Goal: Answer question/provide support: Share knowledge or assist other users

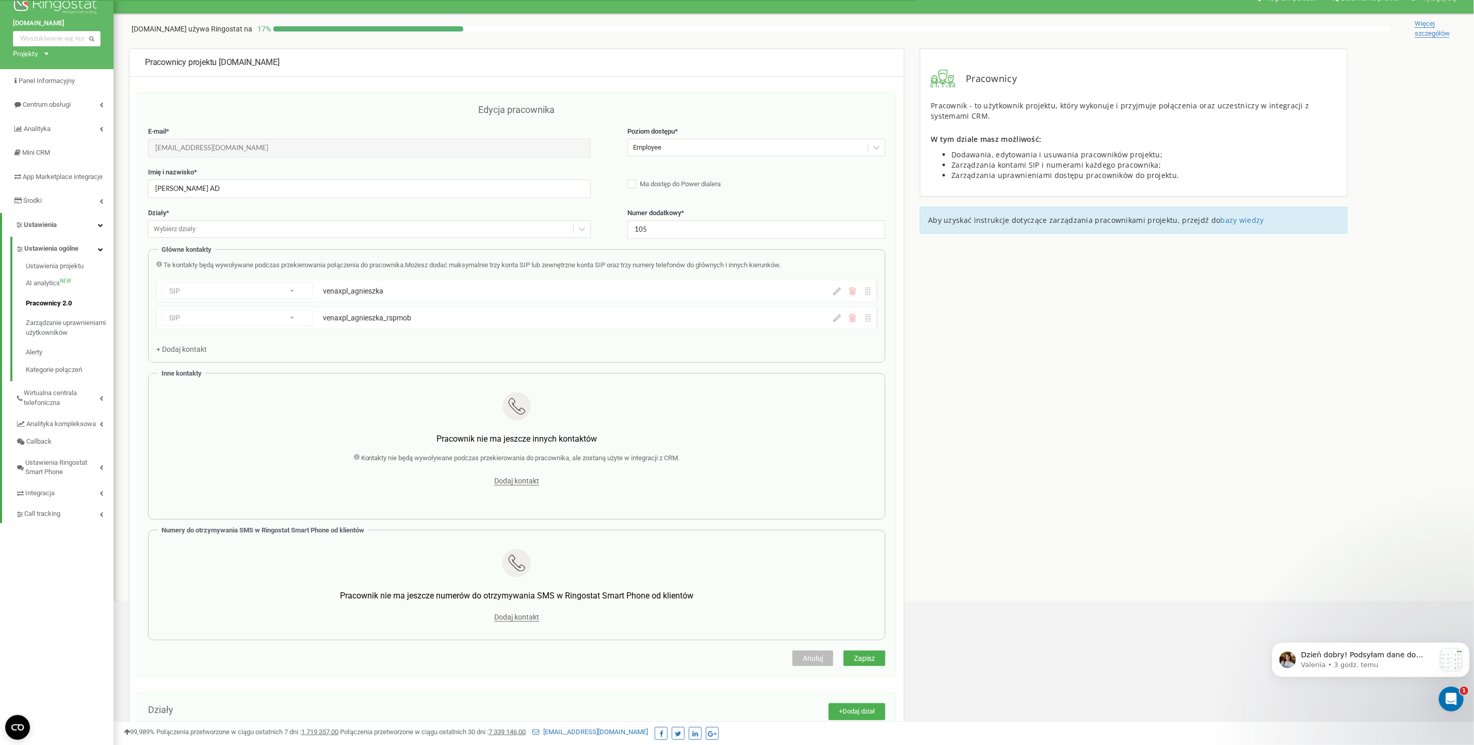
scroll to position [1, 0]
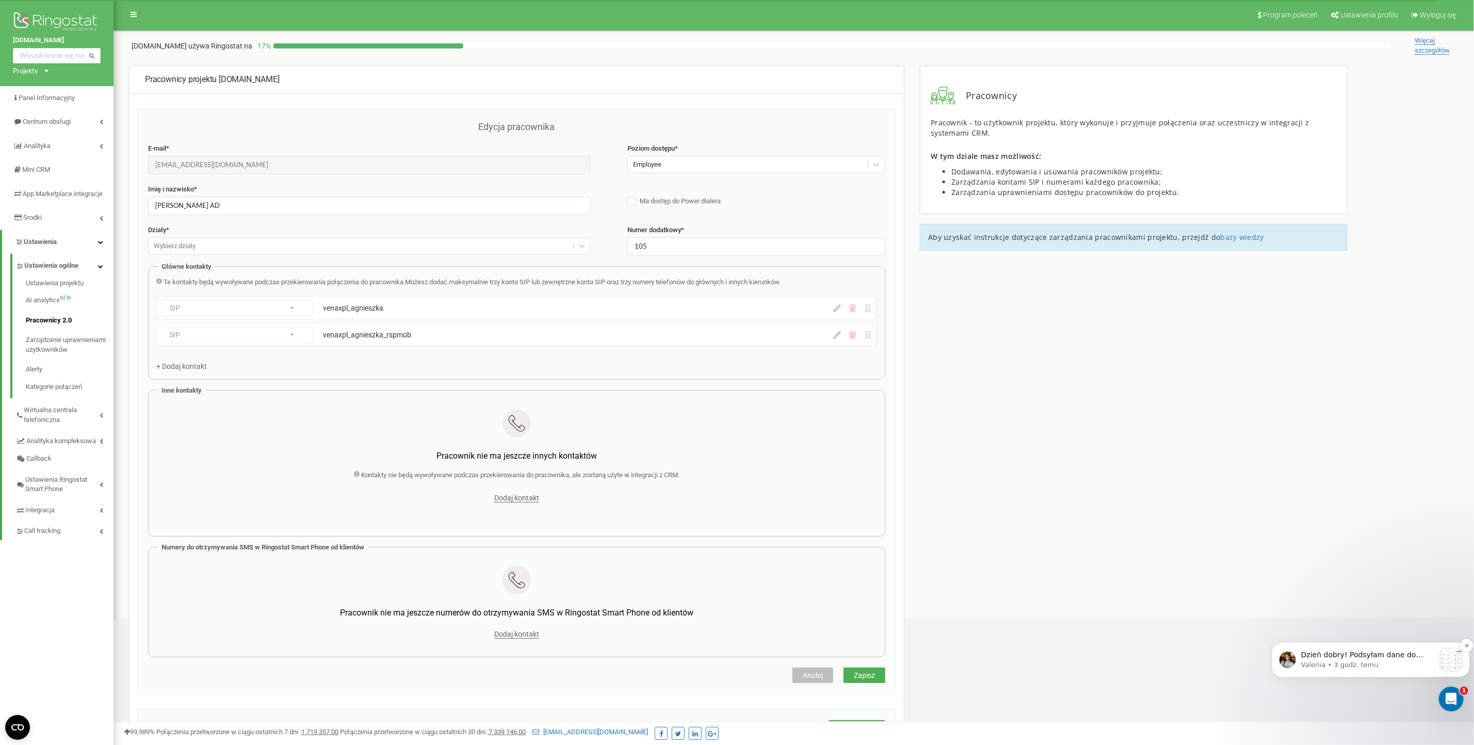
click at [1354, 665] on p "Valeriia • 3 godz. temu" at bounding box center [1368, 664] width 134 height 9
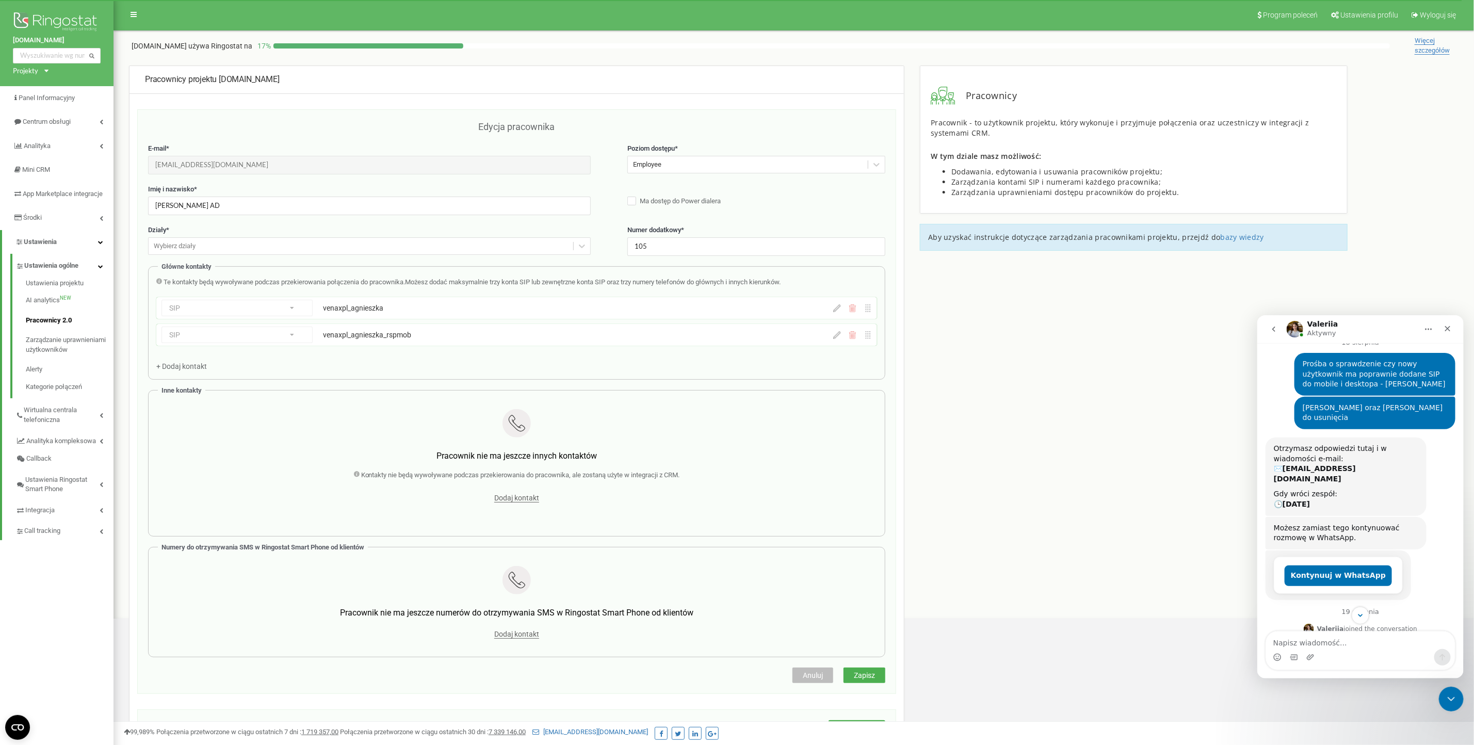
scroll to position [358, 0]
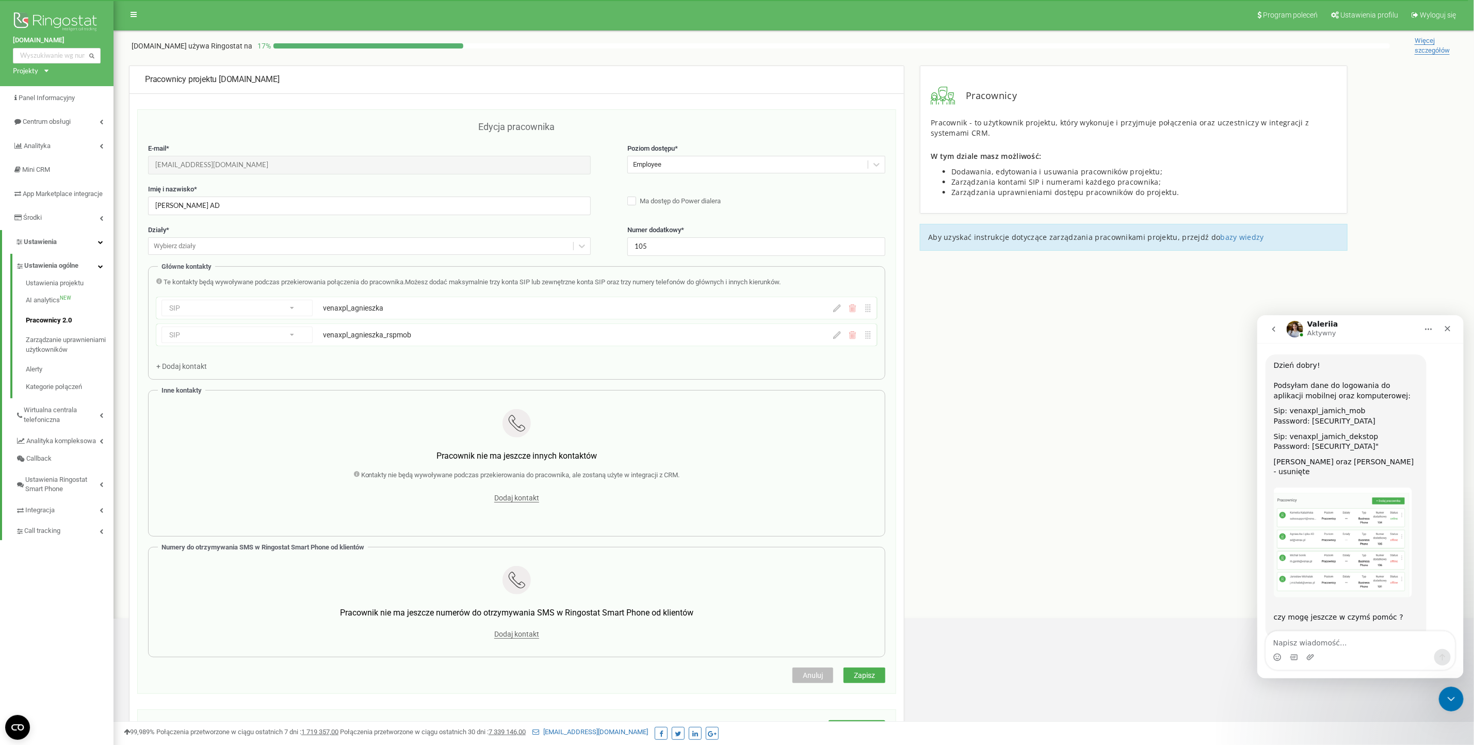
click at [1354, 639] on textarea "Napisz wiadomość..." at bounding box center [1360, 640] width 189 height 18
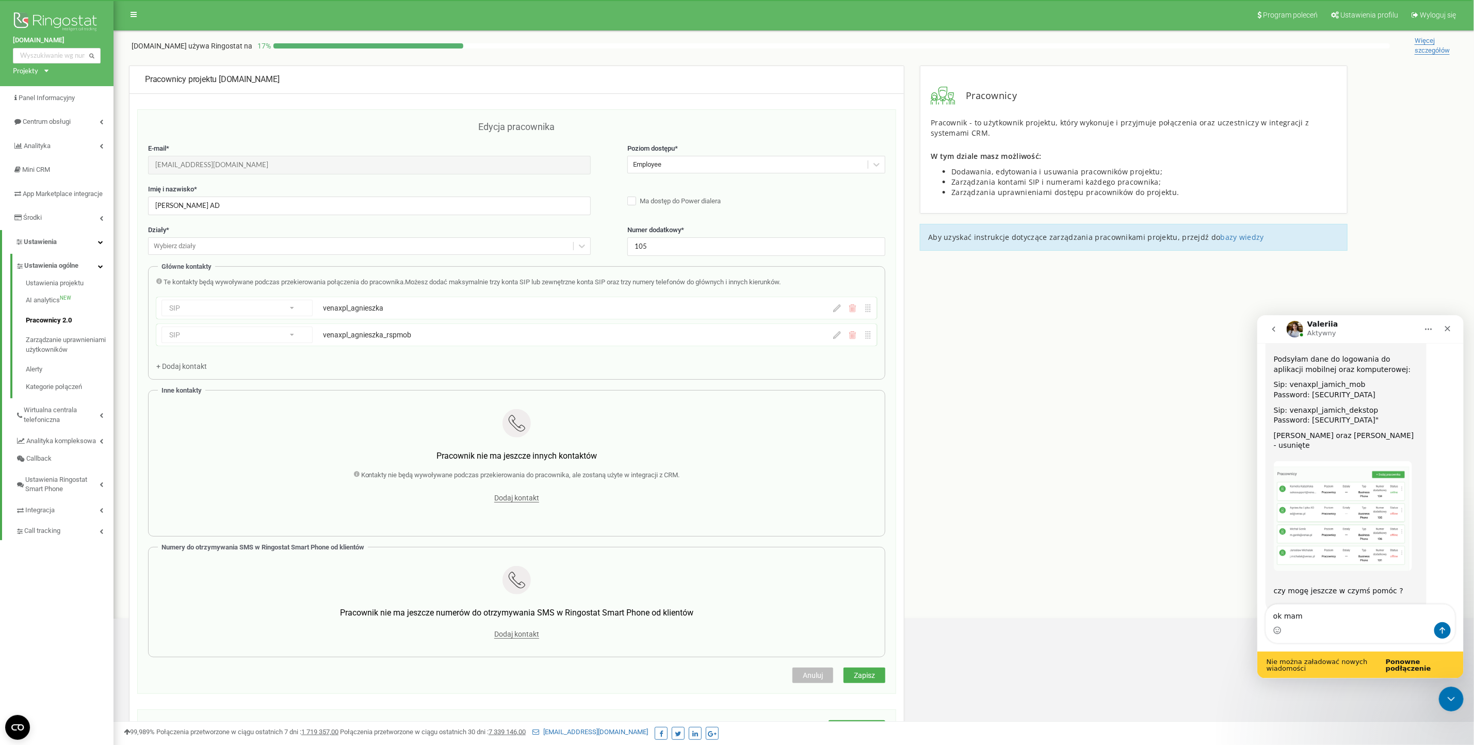
type textarea "ok mam"
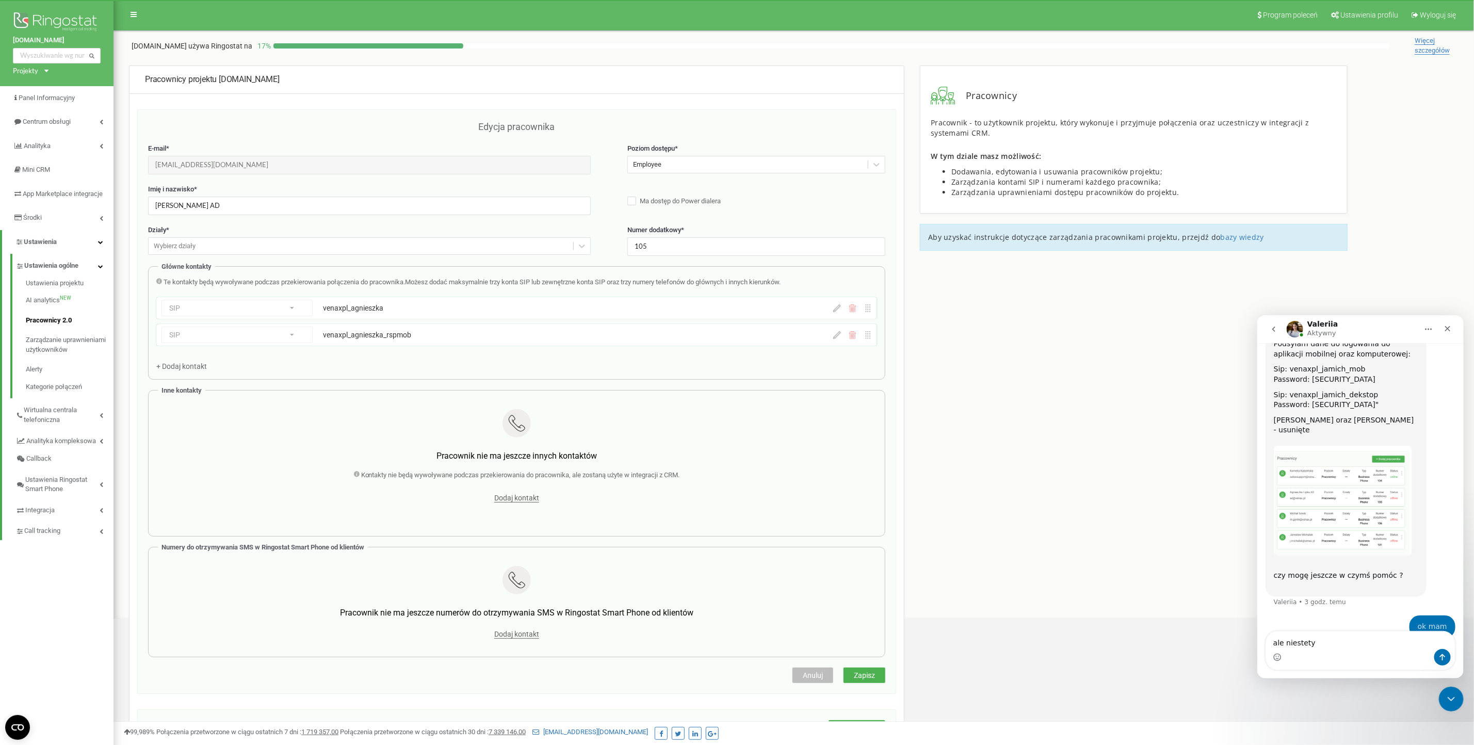
scroll to position [399, 0]
click at [459, 212] on input "[PERSON_NAME] AD" at bounding box center [369, 206] width 443 height 18
click at [1358, 657] on div "Komunikator Intercom" at bounding box center [1360, 657] width 189 height 17
click at [1337, 640] on textarea "ale niestety" at bounding box center [1360, 640] width 189 height 18
paste textarea "[PERSON_NAME] AD"
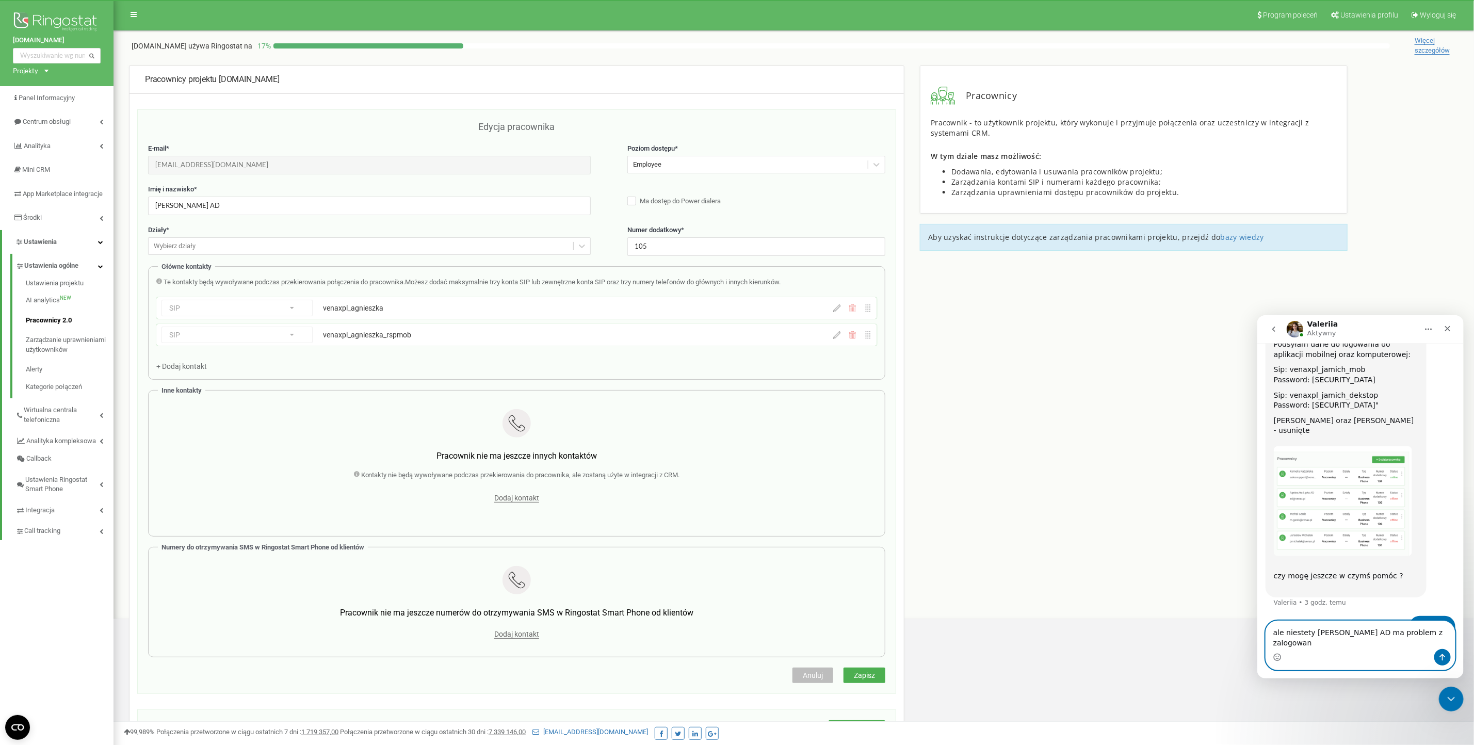
scroll to position [409, 0]
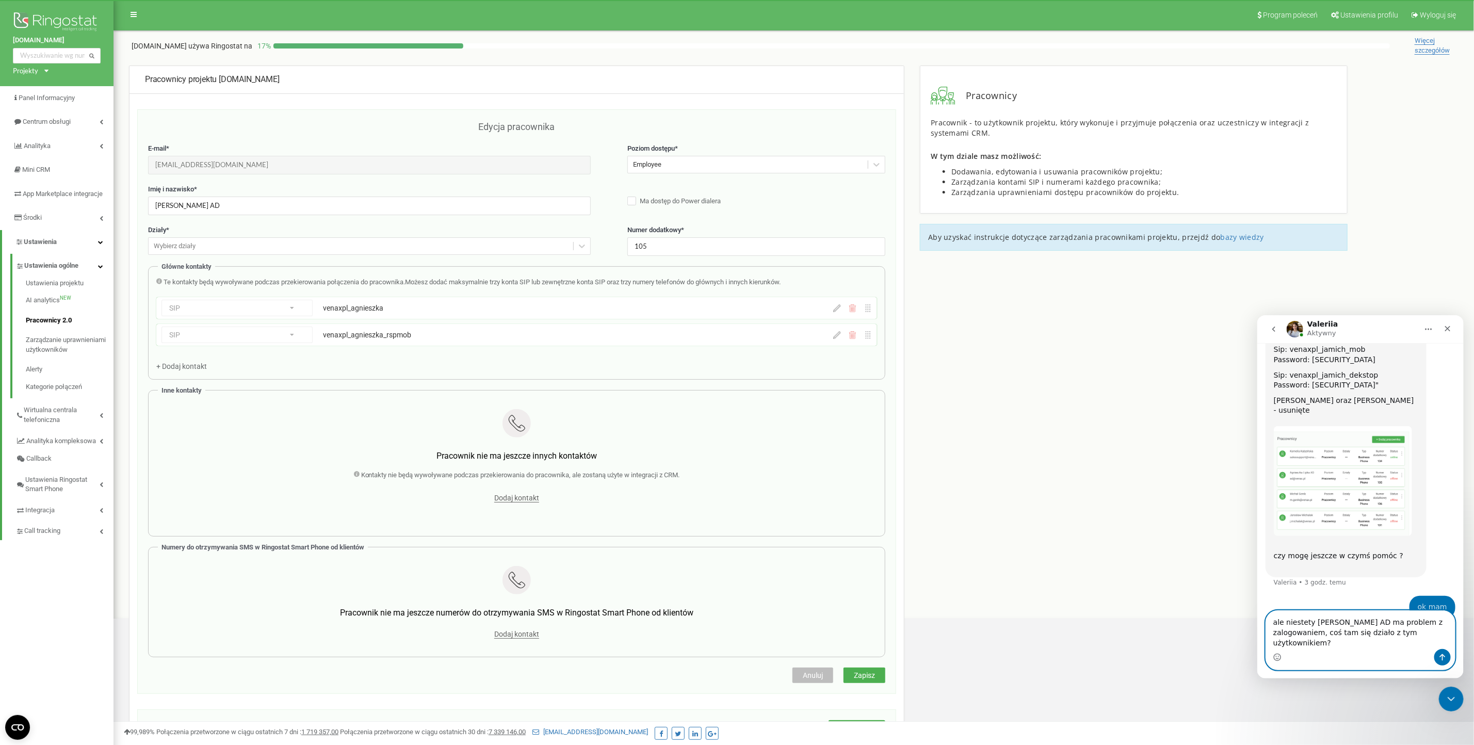
type textarea "ale niestety [PERSON_NAME] AD ma problem z zalogowaniem, coś tam się działo z t…"
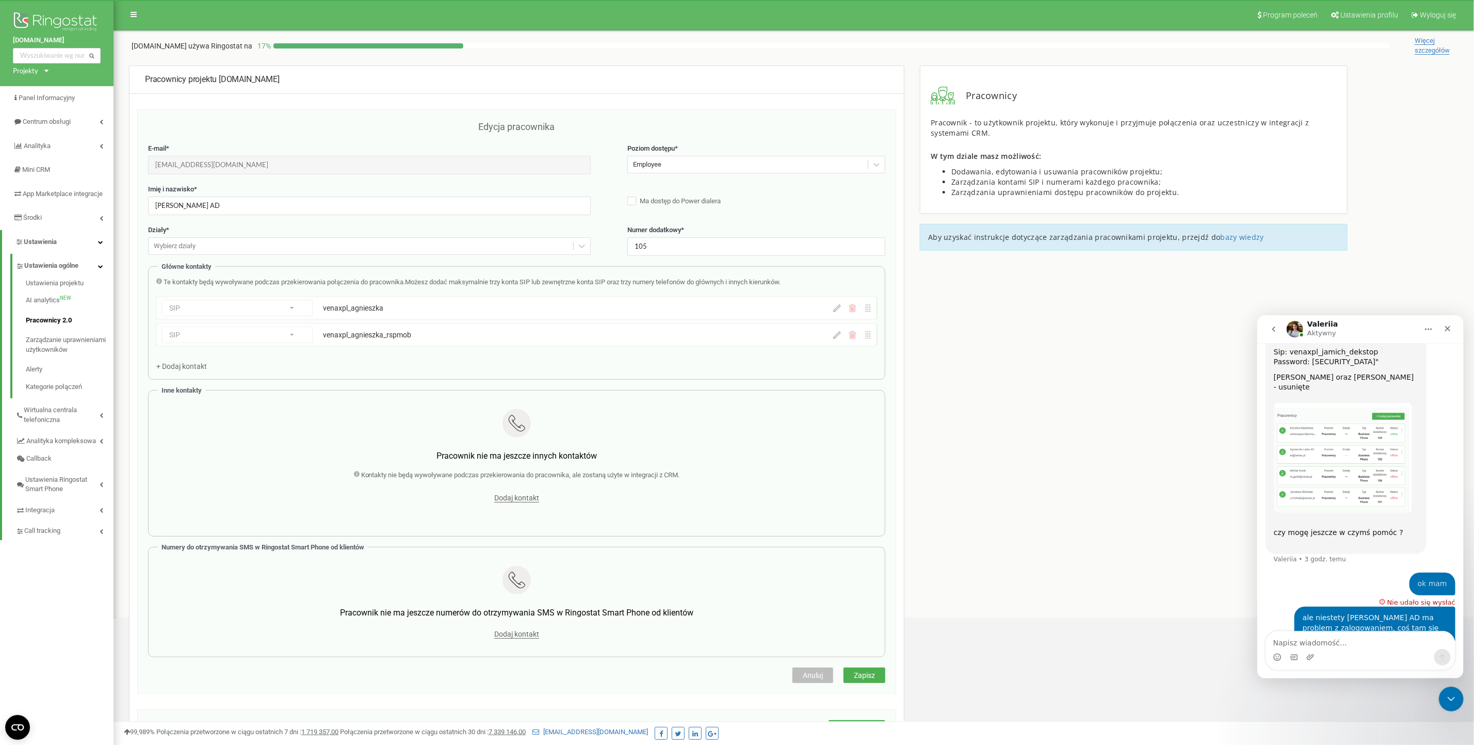
click at [1436, 578] on div "ok mam" at bounding box center [1432, 583] width 29 height 10
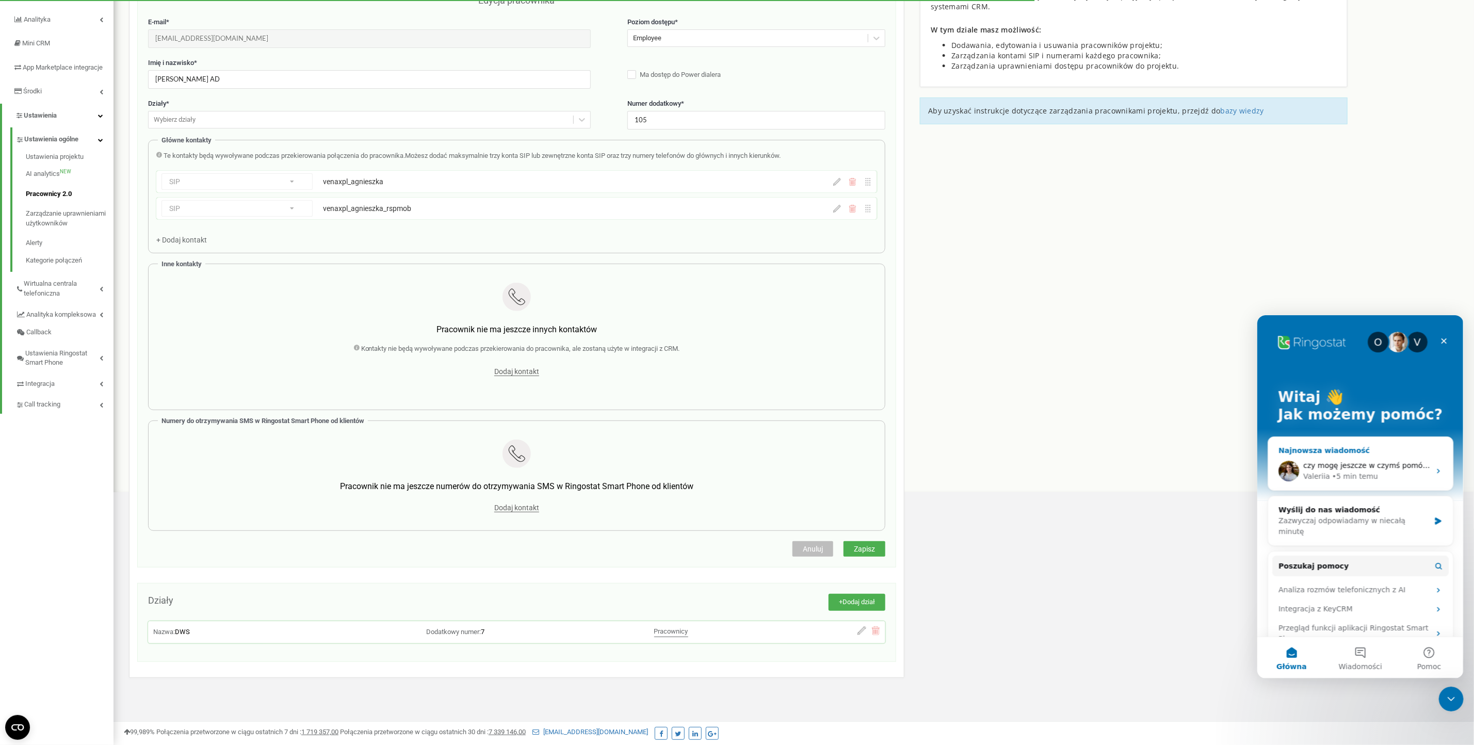
click at [1380, 476] on div "Valeriia • 5 min temu" at bounding box center [1366, 476] width 127 height 11
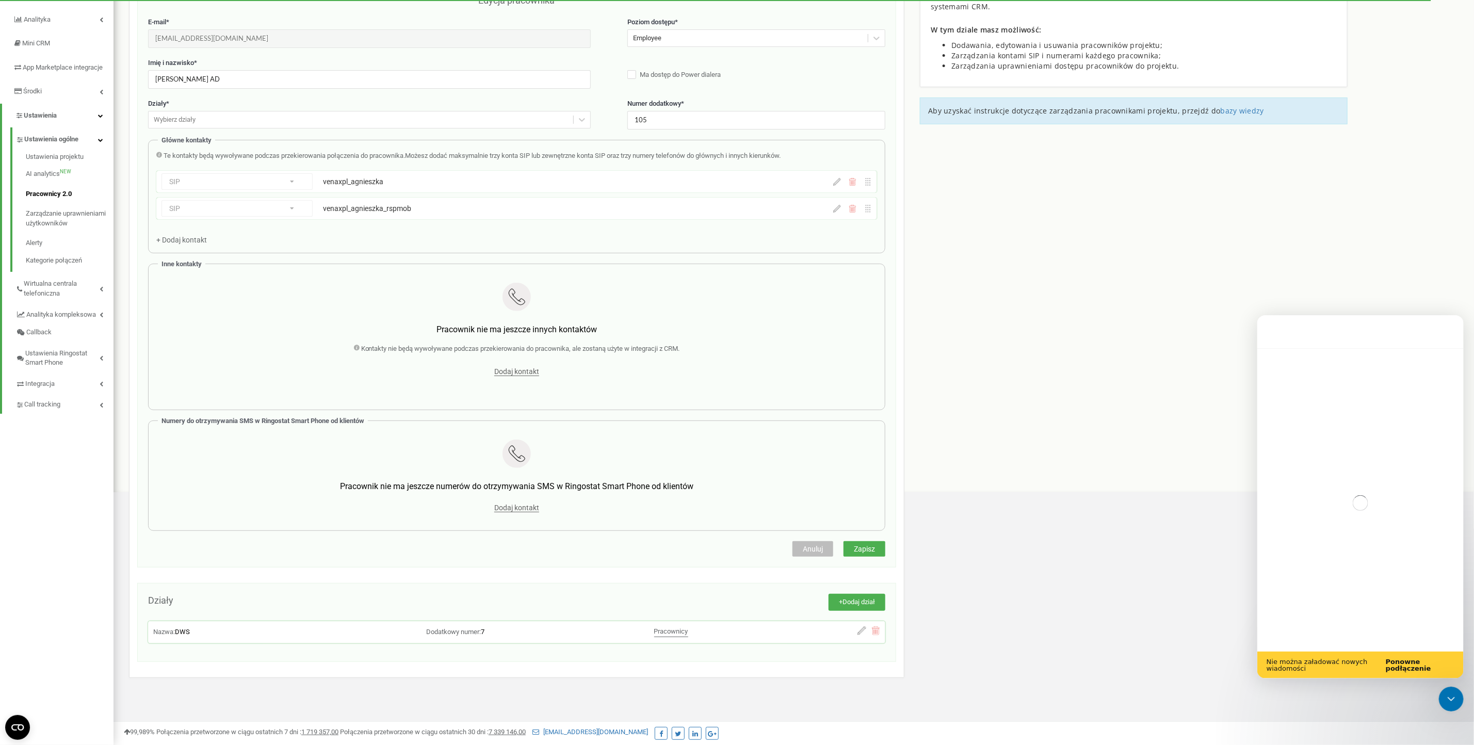
click at [1380, 476] on div "Komunikator Intercom" at bounding box center [1360, 503] width 206 height 310
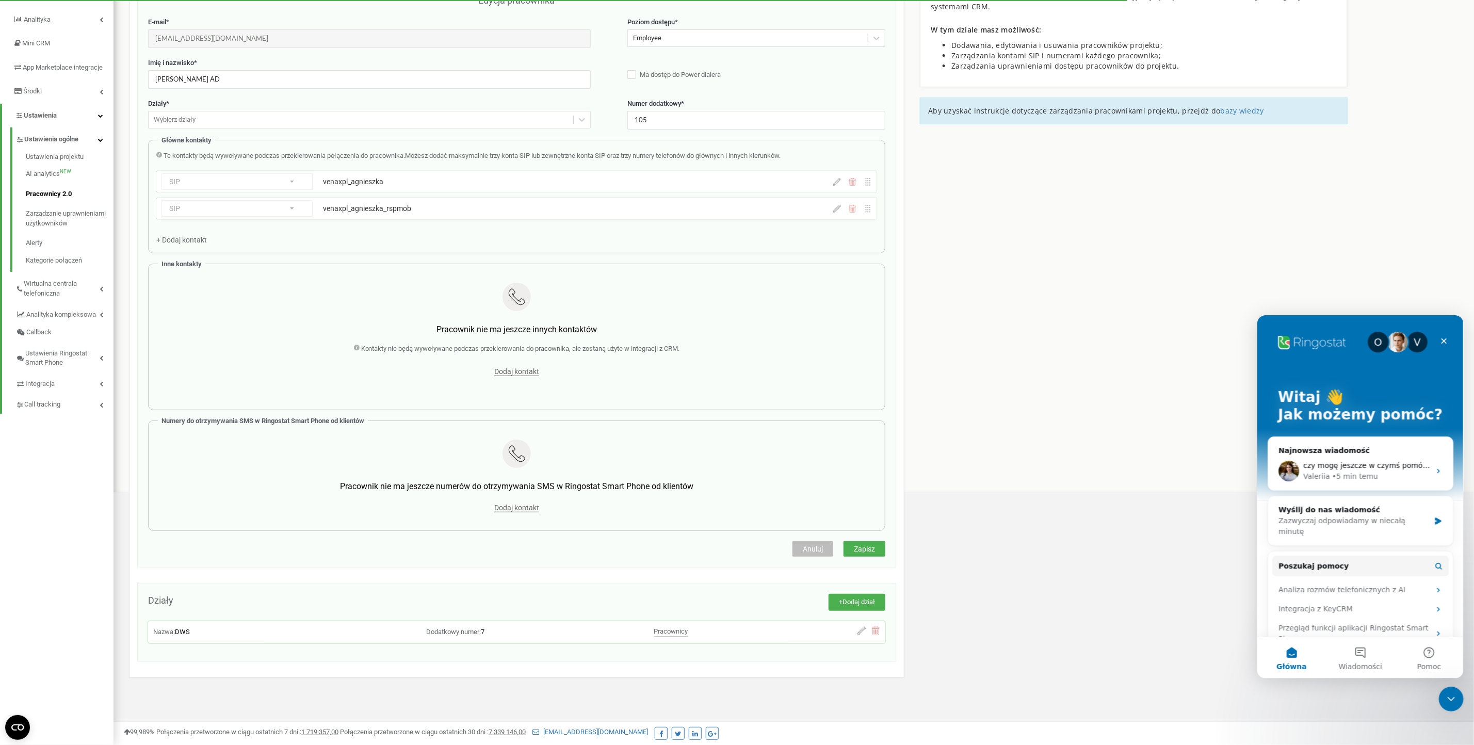
click at [1059, 368] on div "Pracownicy projektu [DOMAIN_NAME] Edycja pracownika E-mail * [EMAIL_ADDRESS][DO…" at bounding box center [793, 342] width 1345 height 806
click at [1060, 383] on div "Pracownicy projektu [DOMAIN_NAME] Edycja pracownika E-mail * [EMAIL_ADDRESS][DO…" at bounding box center [793, 342] width 1345 height 806
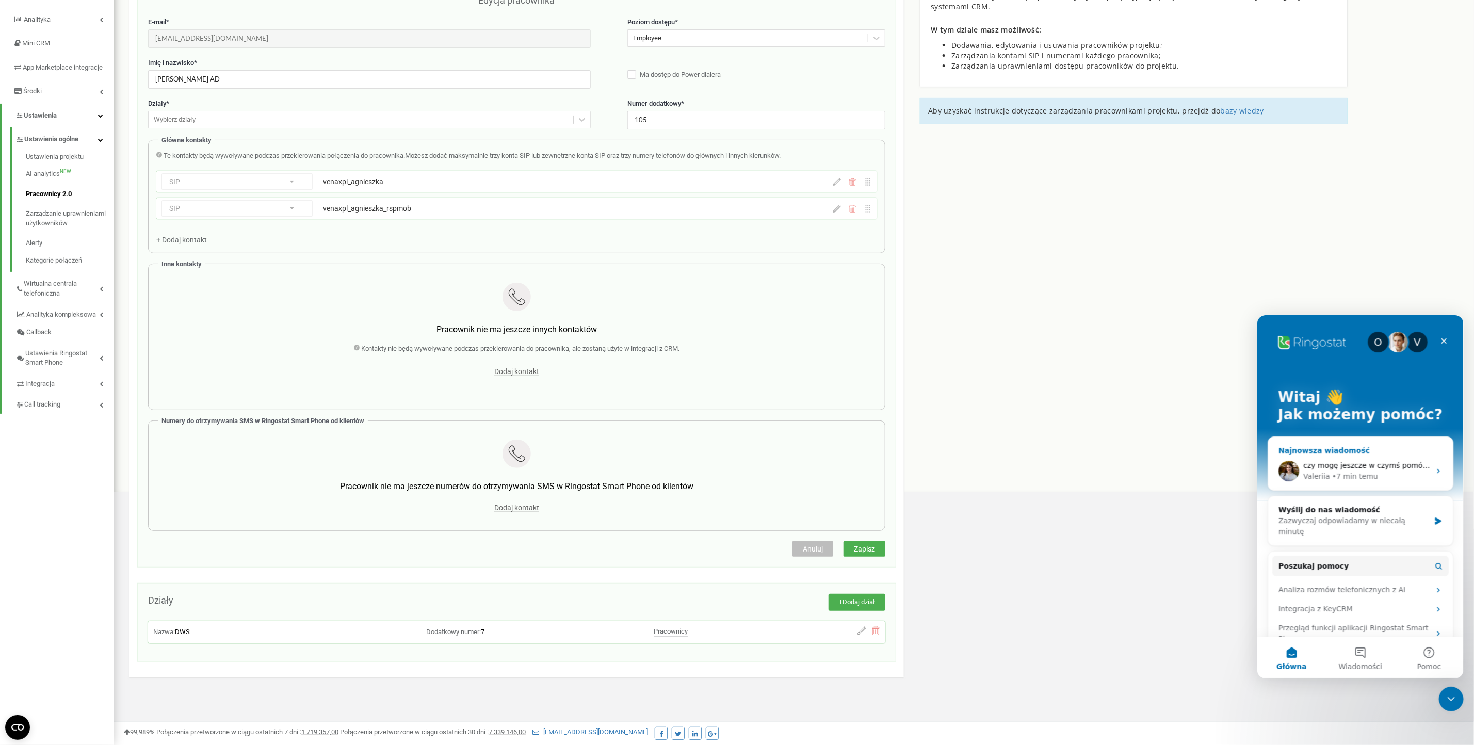
click at [1331, 460] on div "czy mogę jeszcze w czymś pomóc ?" at bounding box center [1366, 465] width 127 height 11
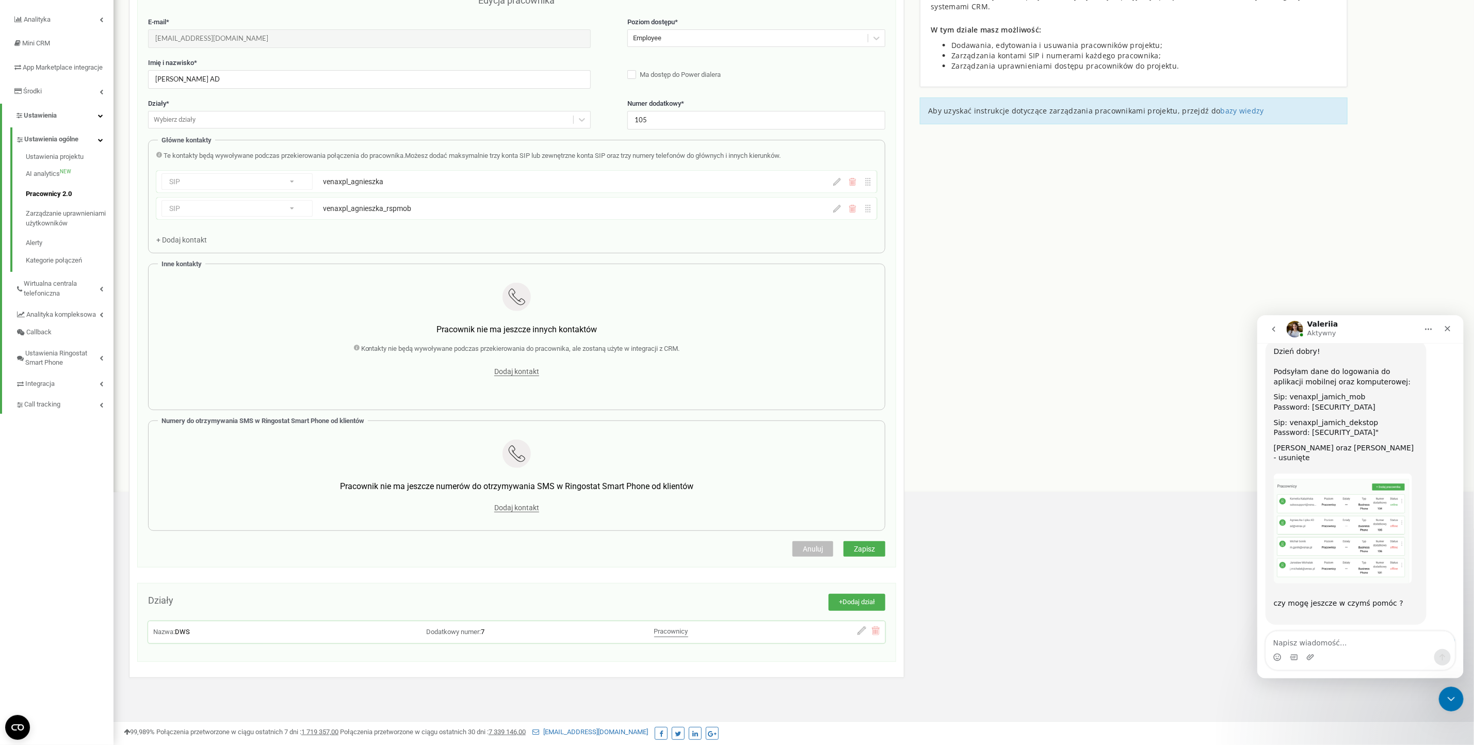
scroll to position [463, 0]
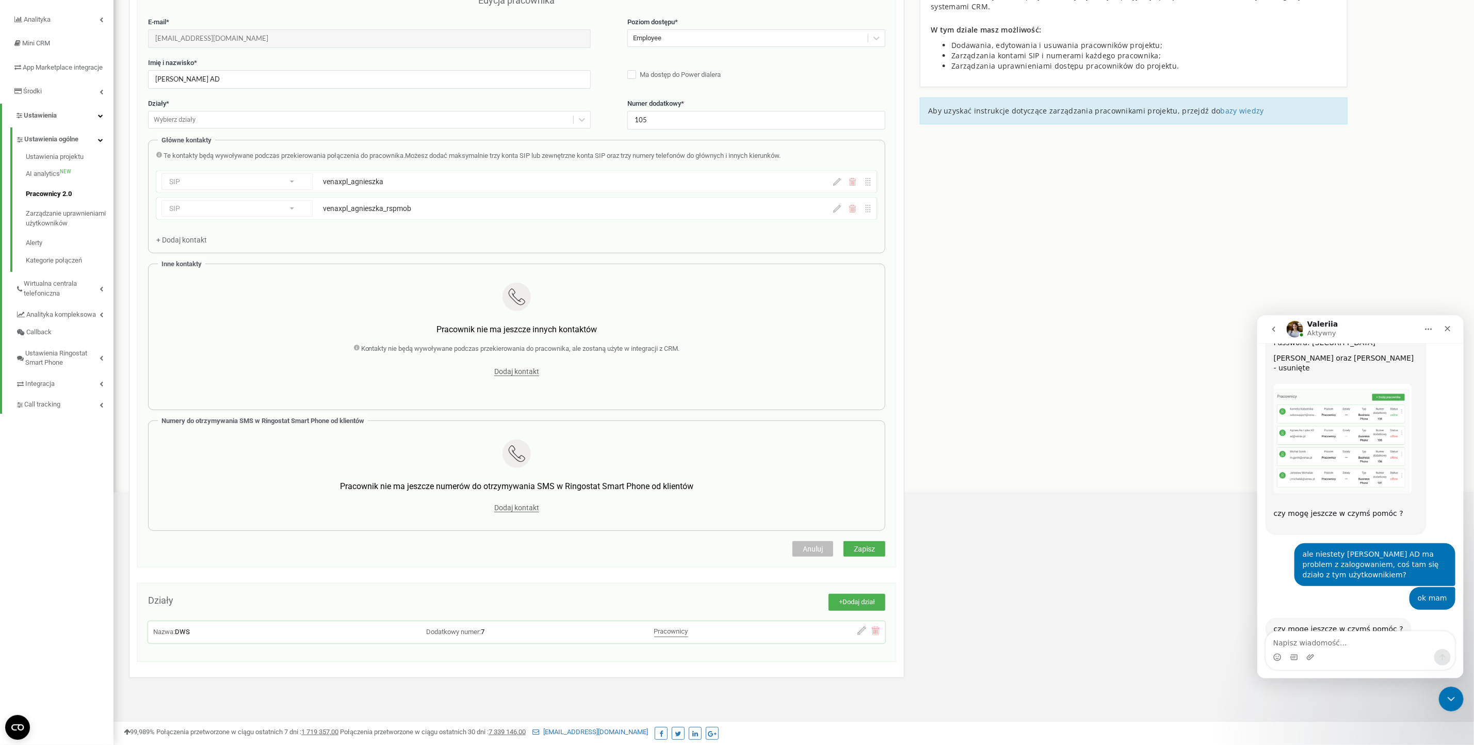
drag, startPoint x: 1366, startPoint y: 543, endPoint x: 1293, endPoint y: 521, distance: 75.9
click at [1294, 543] on div "ale niestety [PERSON_NAME] AD ma problem z zalogowaniem, coś tam się działo z t…" at bounding box center [1374, 564] width 161 height 43
copy div "ale niestety [PERSON_NAME] AD ma problem z zalogowaniem, coś tam się działo z t…"
click at [1309, 638] on textarea "Napisz wiadomość..." at bounding box center [1360, 640] width 189 height 18
paste textarea "ale niestety [PERSON_NAME] AD ma problem z zalogowaniem, coś tam się działo z t…"
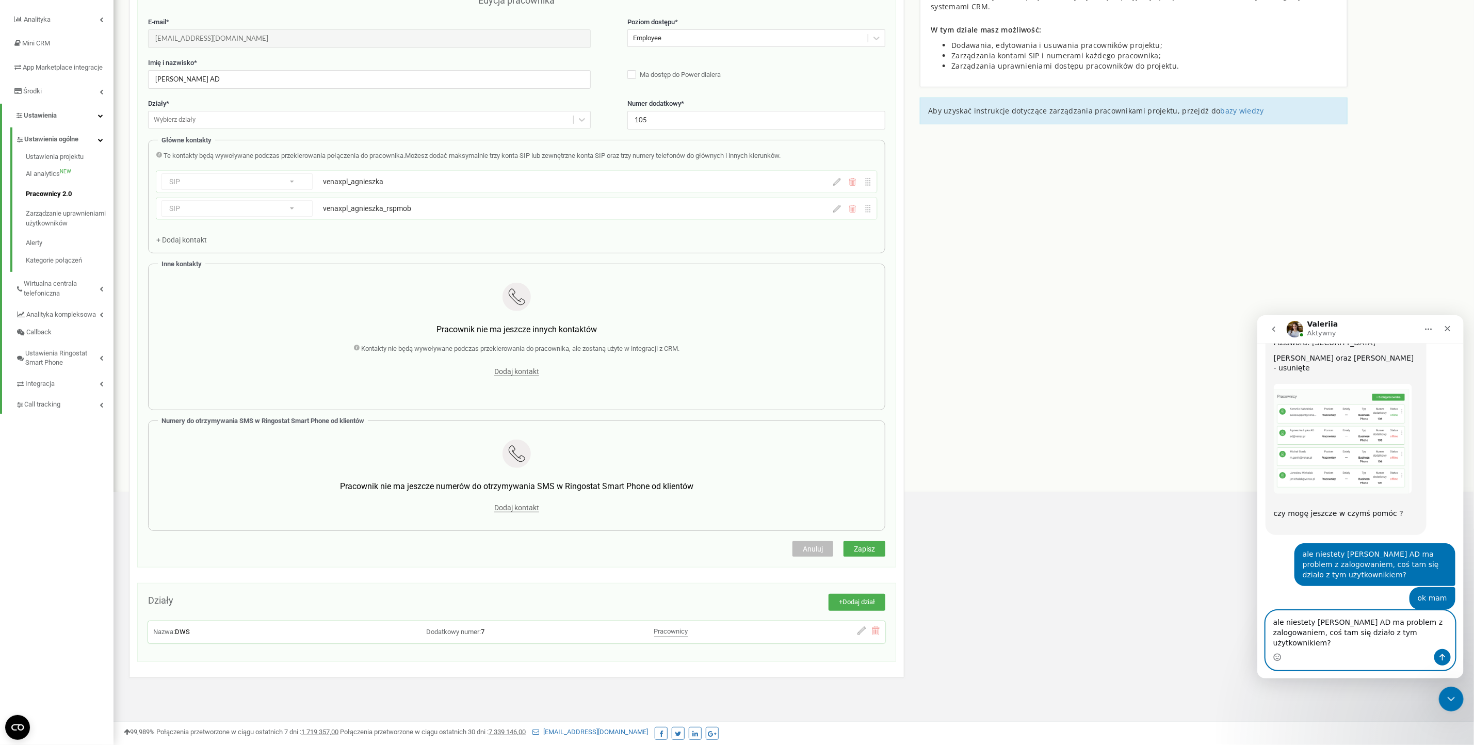
scroll to position [484, 0]
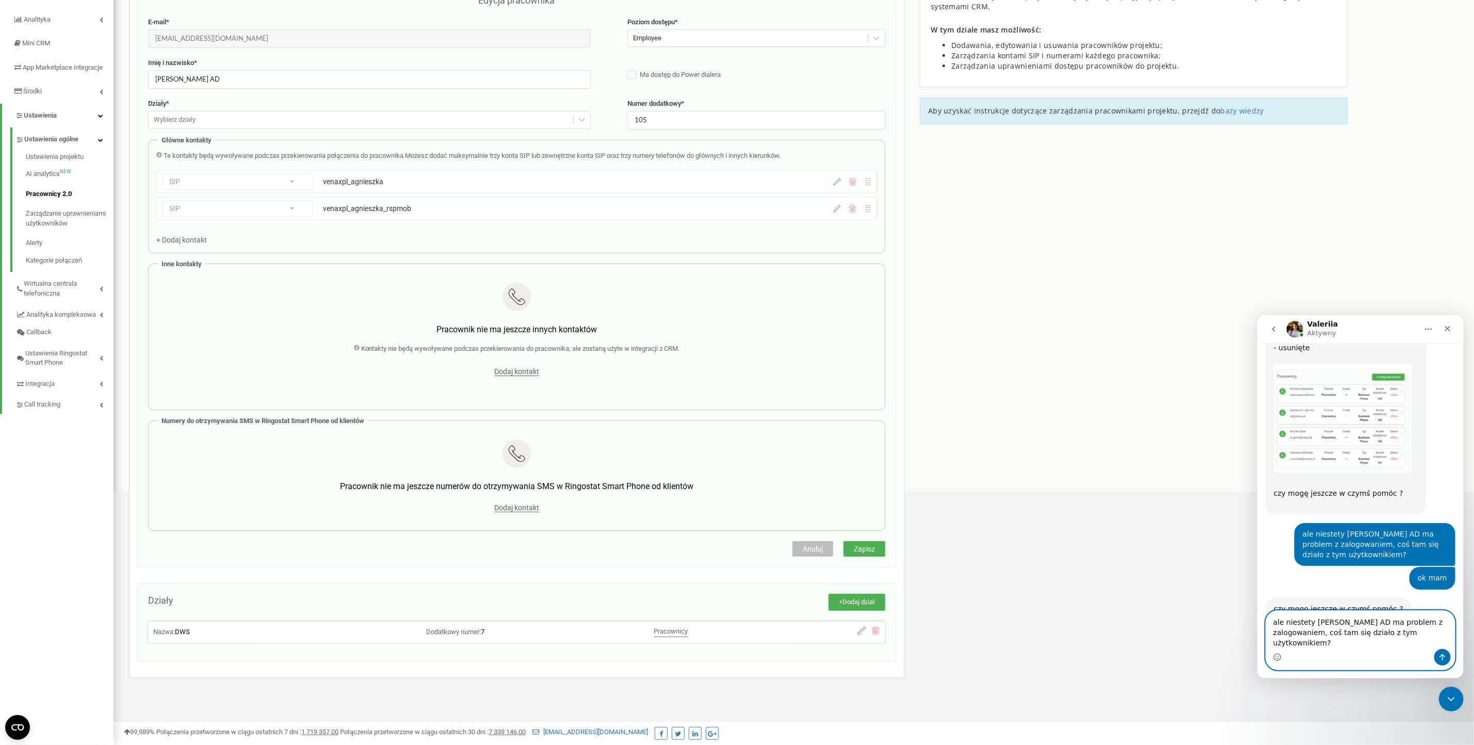
drag, startPoint x: 1285, startPoint y: 620, endPoint x: 1207, endPoint y: 623, distance: 78.5
click html "Valeriia Aktywny Codziennie Ringostat pomaga firmom efektywniej zarządzać budże…"
type textarea "niestety [PERSON_NAME] AD ma problem z zalogowaniem, coś tam się działo z tym u…"
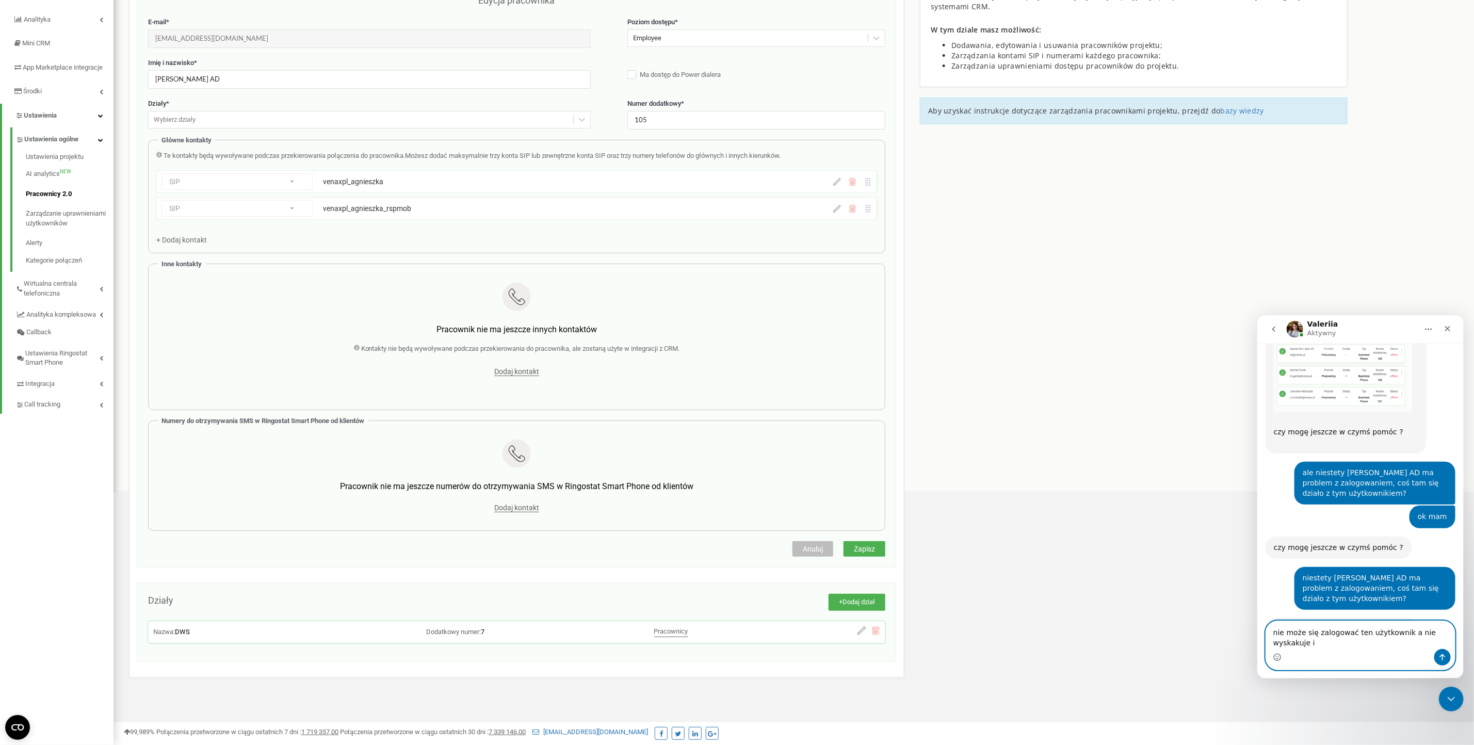
scroll to position [555, 0]
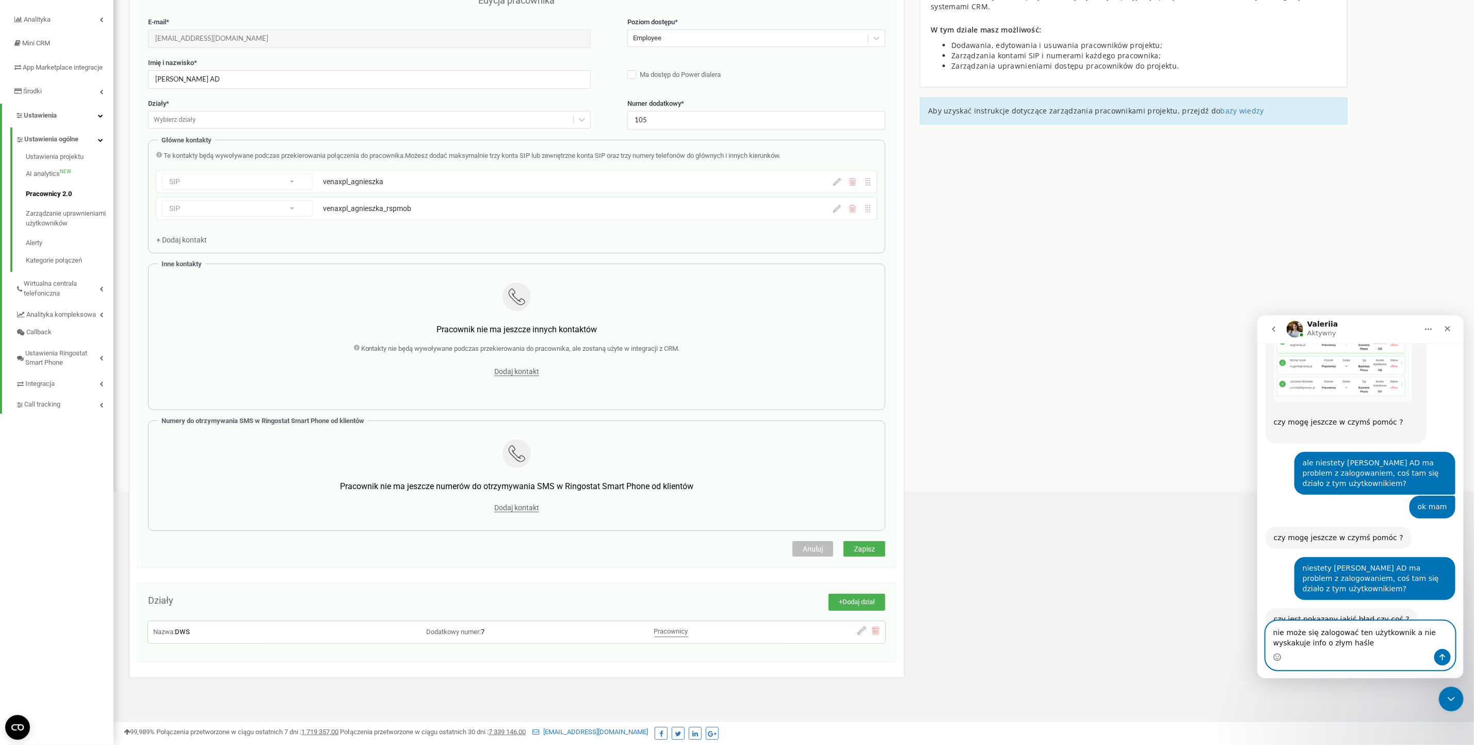
type textarea "nie może się zalogować ten użytkownik a nie wyskakuje info o złym haśle"
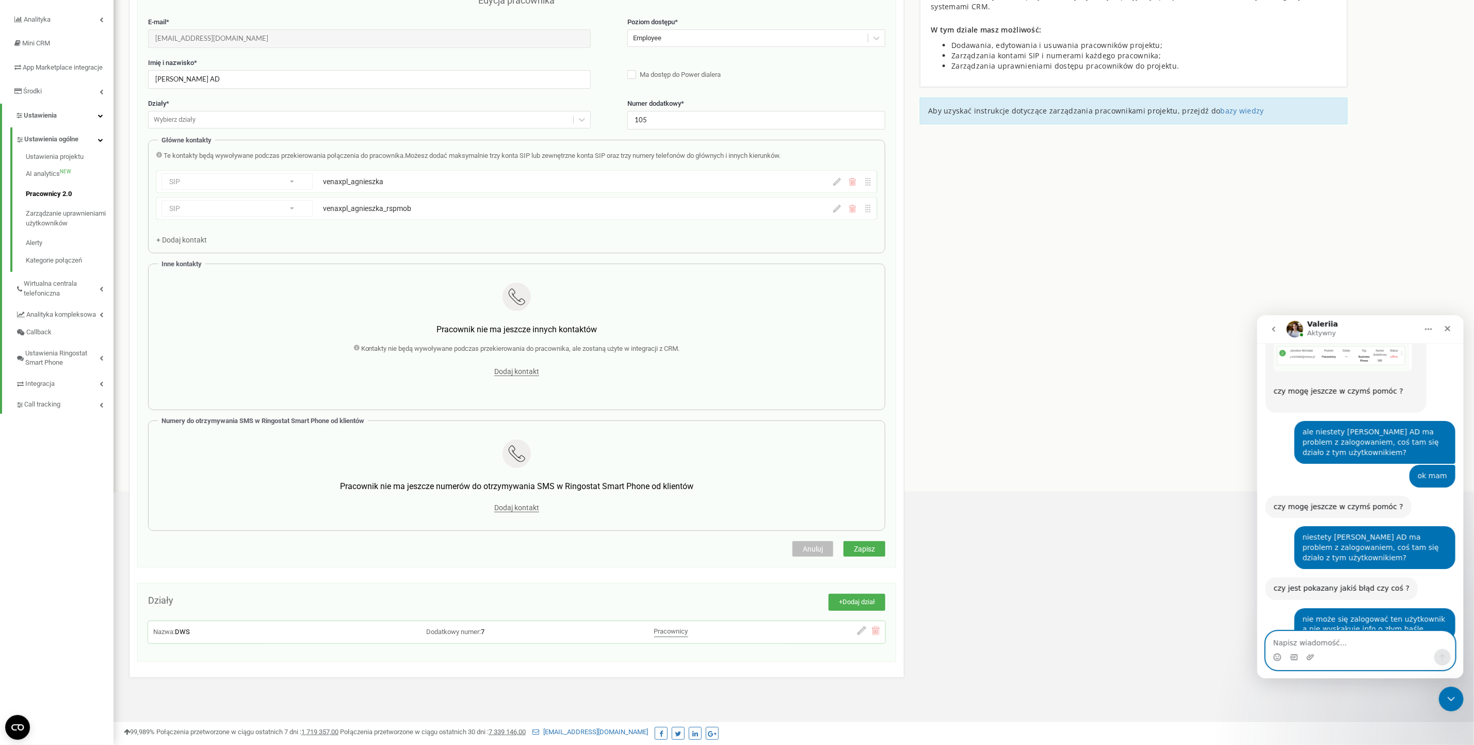
scroll to position [627, 0]
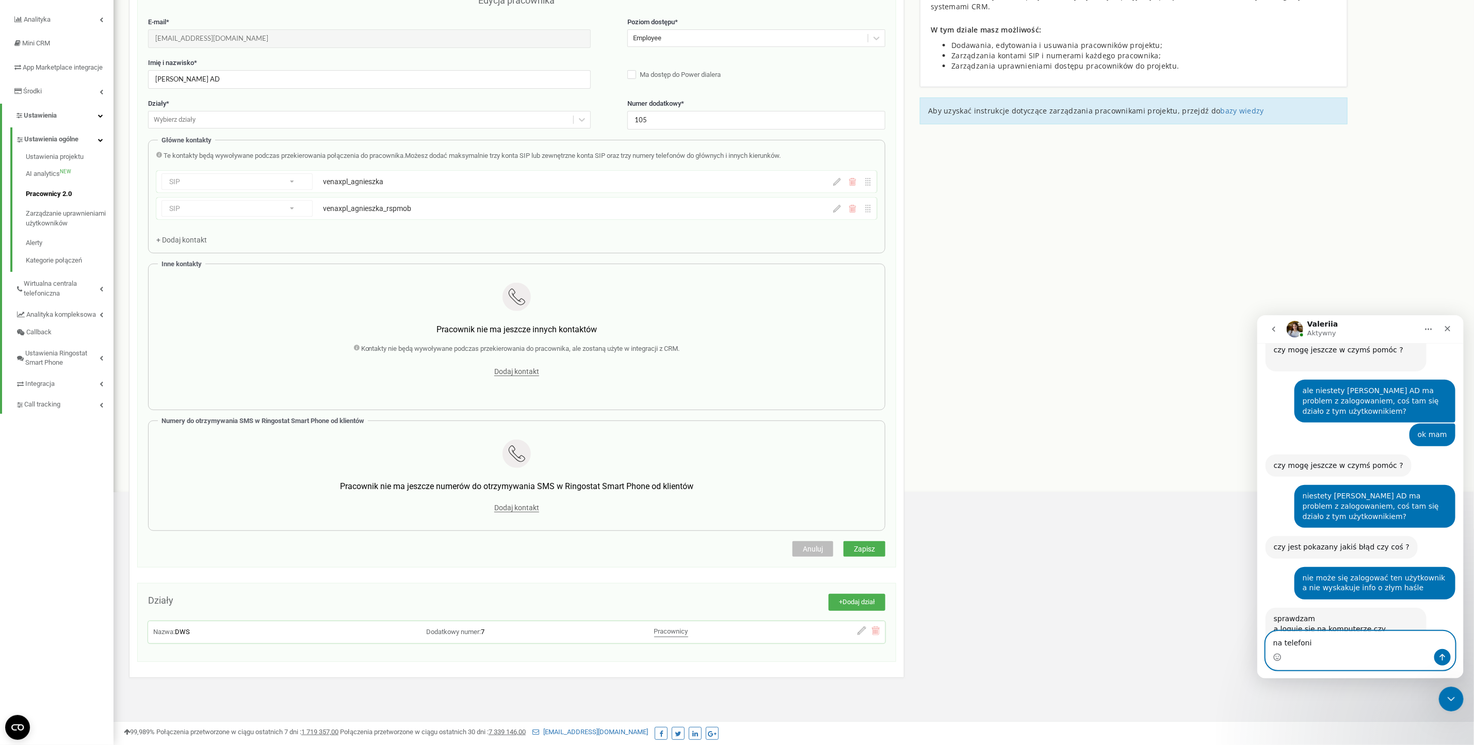
type textarea "na telefonie"
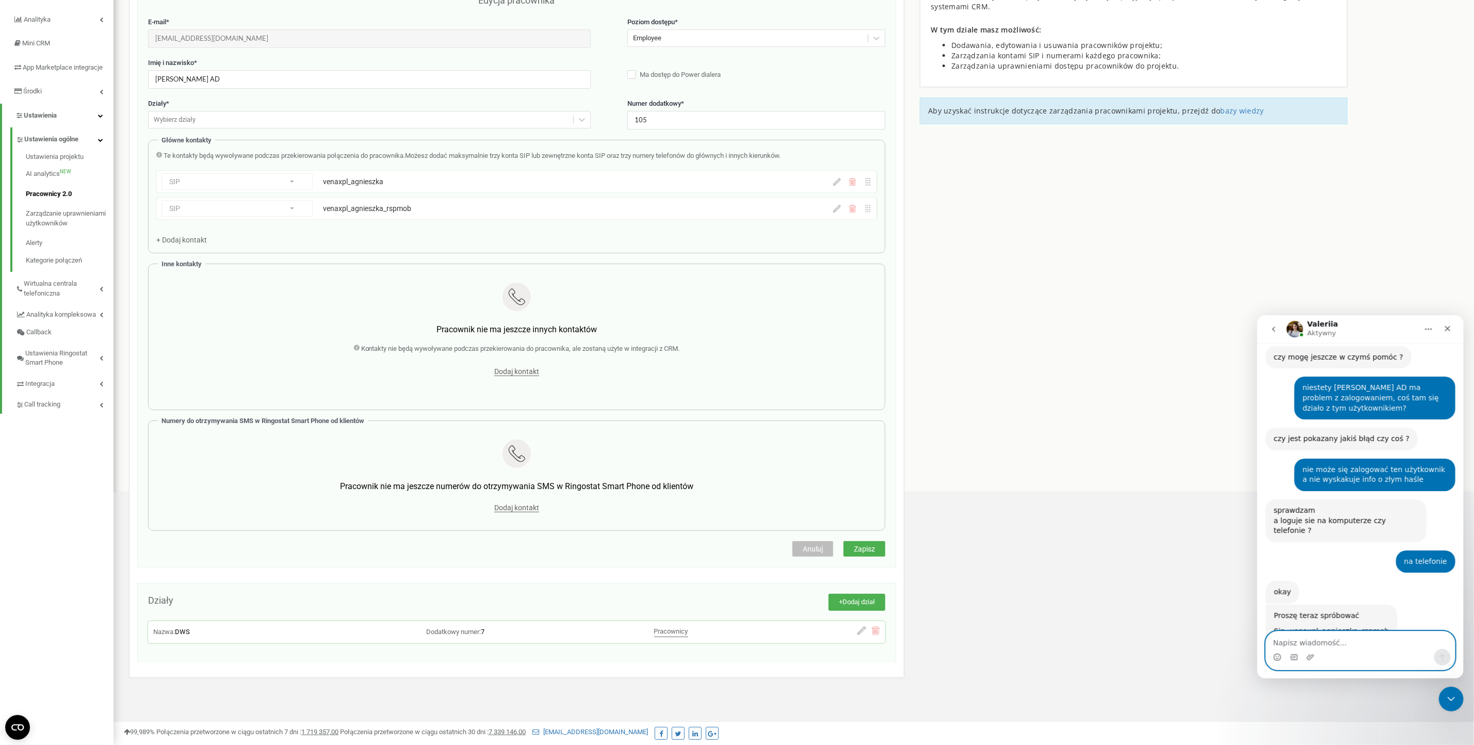
scroll to position [737, 0]
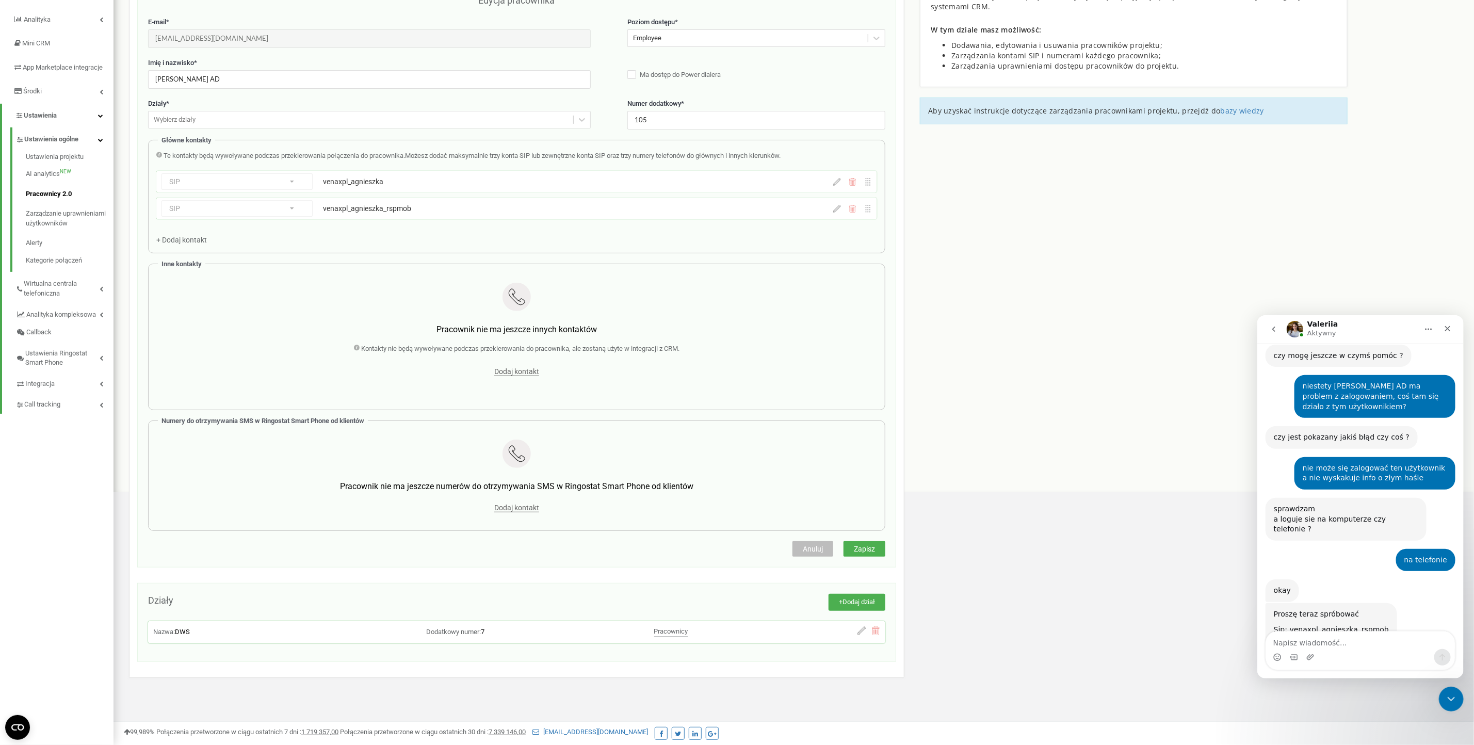
drag, startPoint x: 1373, startPoint y: 597, endPoint x: 1263, endPoint y: 591, distance: 110.1
click at [1263, 591] on div "[DATE] Prośba o sprawdzenie czy nowy użytkownik ma poprawnie dodane SIP do mobi…" at bounding box center [1360, 165] width 206 height 1016
copy div "Sip: venaxpl_agnieszka_rspmob Password: [SECURITY_DATA]"
click at [1309, 661] on div "Komunikator Intercom" at bounding box center [1310, 657] width 8 height 17
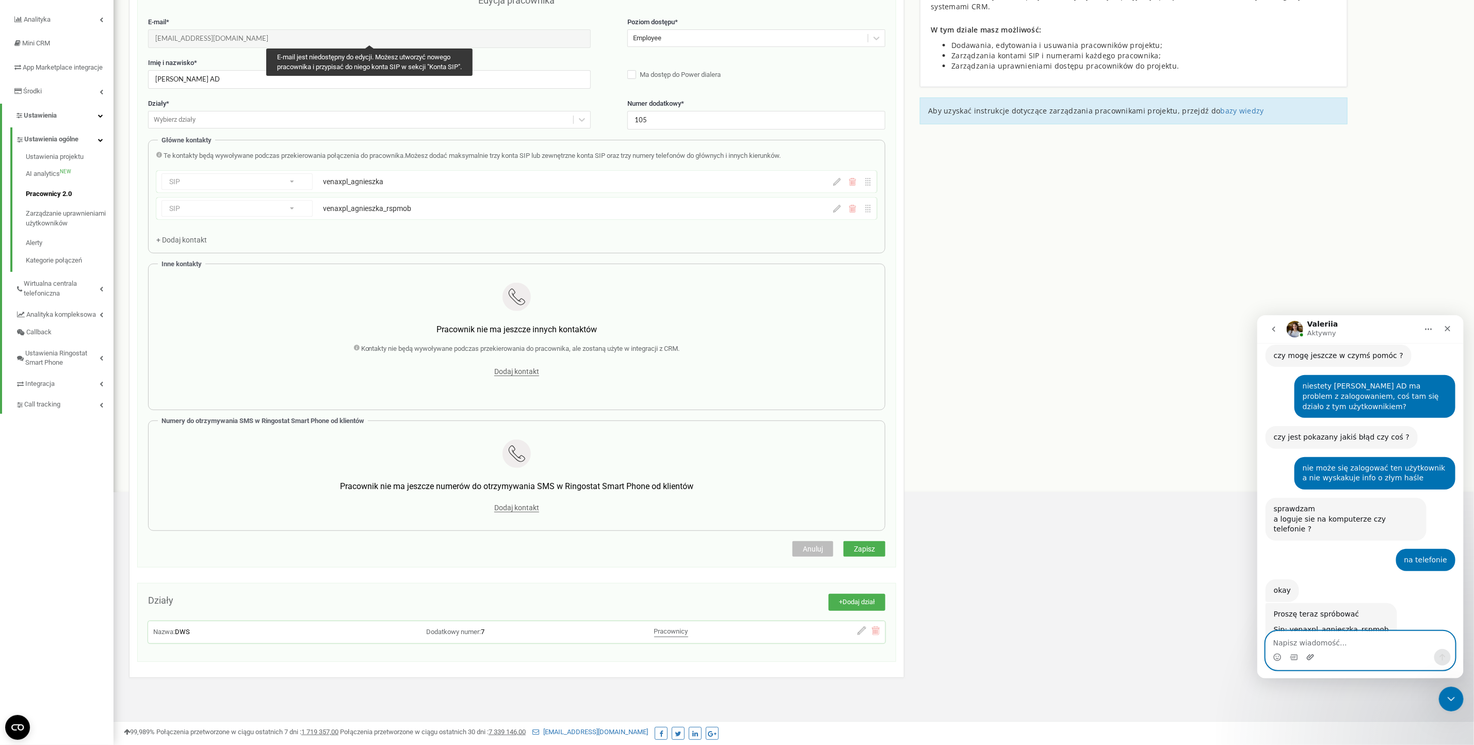
click at [1309, 657] on icon "Załaduj załącznik" at bounding box center [1310, 657] width 8 height 8
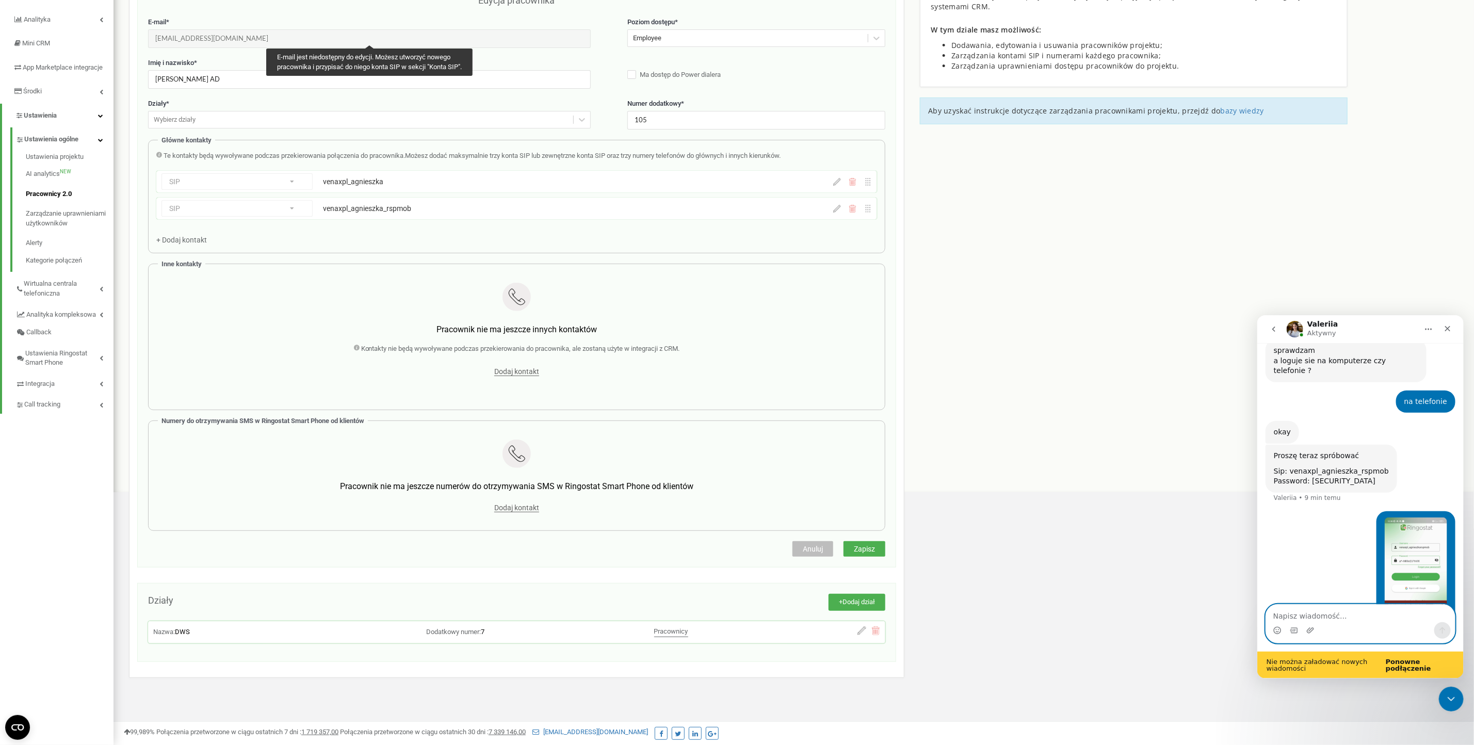
scroll to position [923, 0]
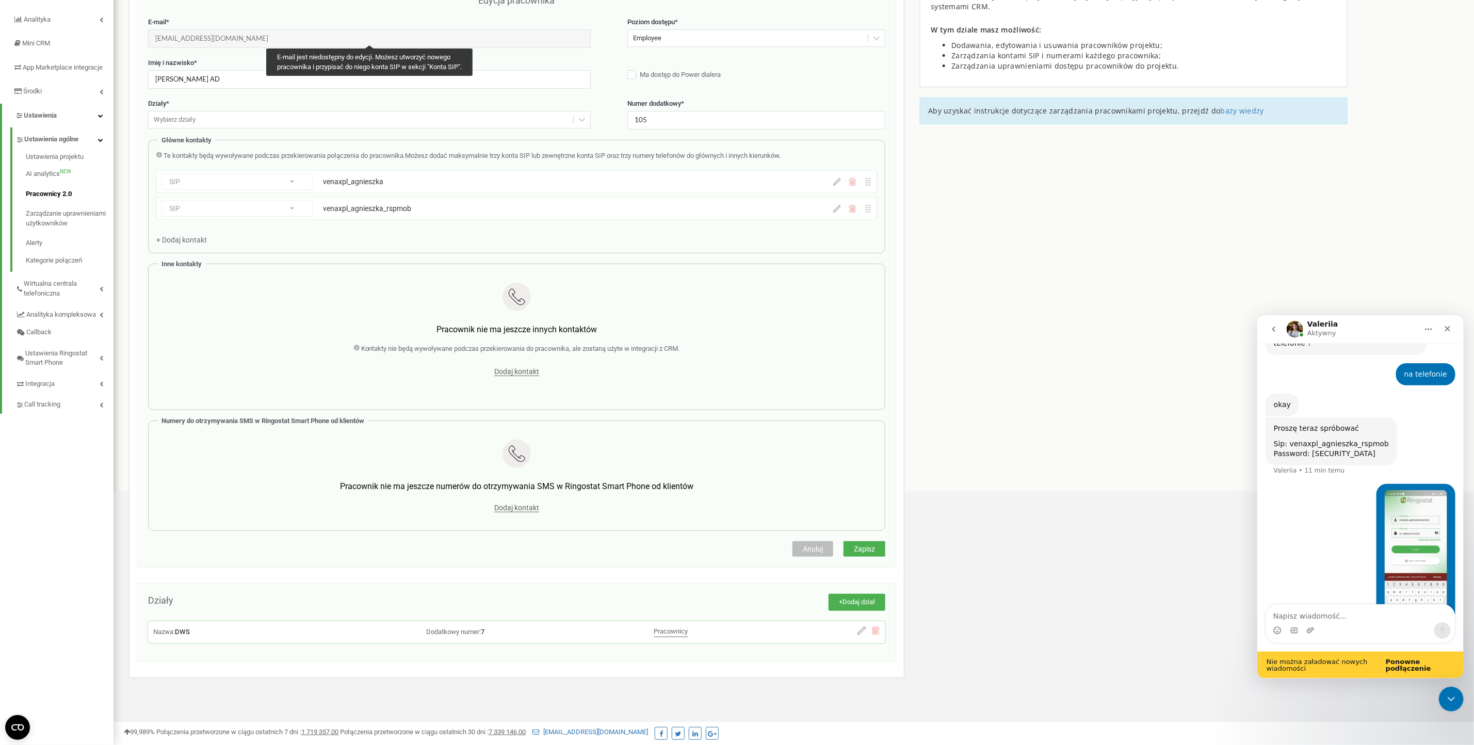
click at [1404, 668] on b "Ponowne podłączenie" at bounding box center [1408, 664] width 45 height 14
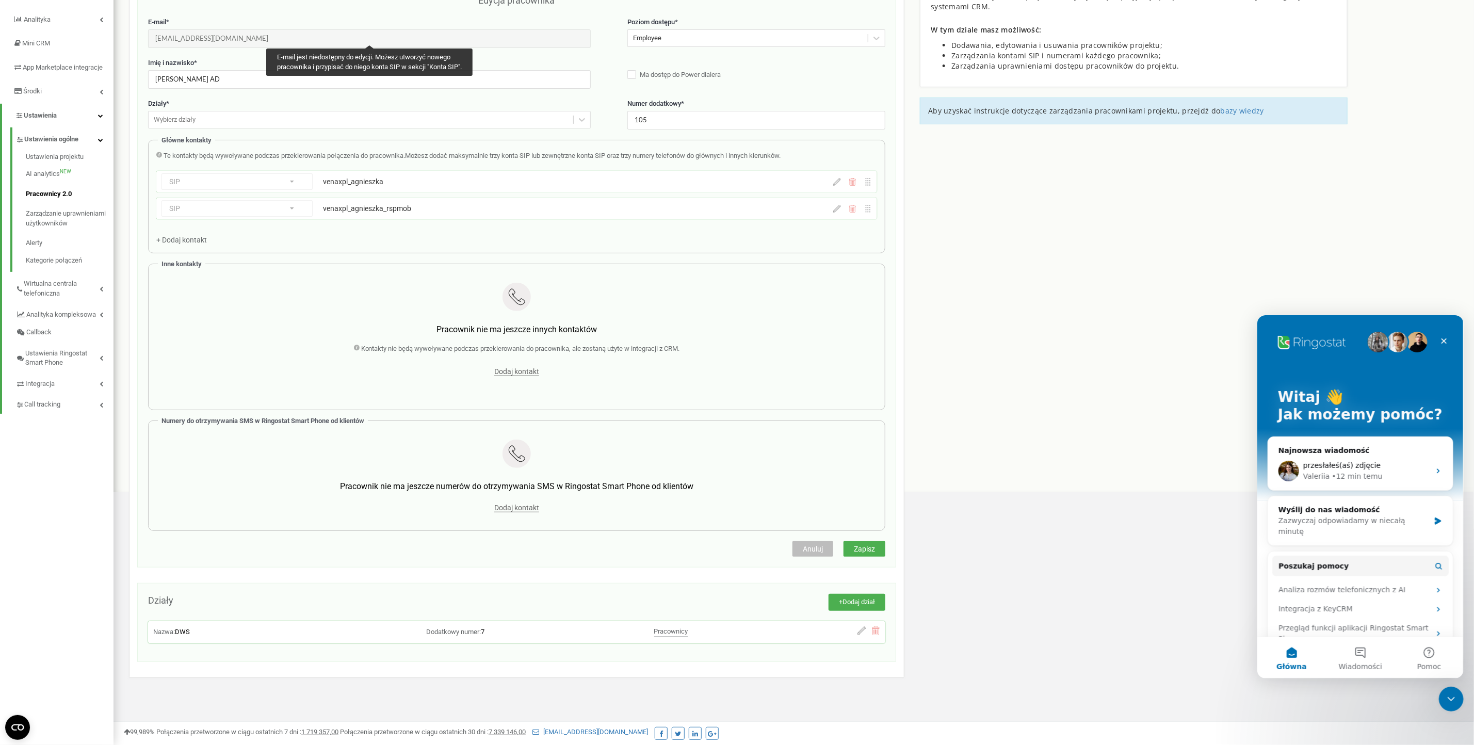
scroll to position [0, 0]
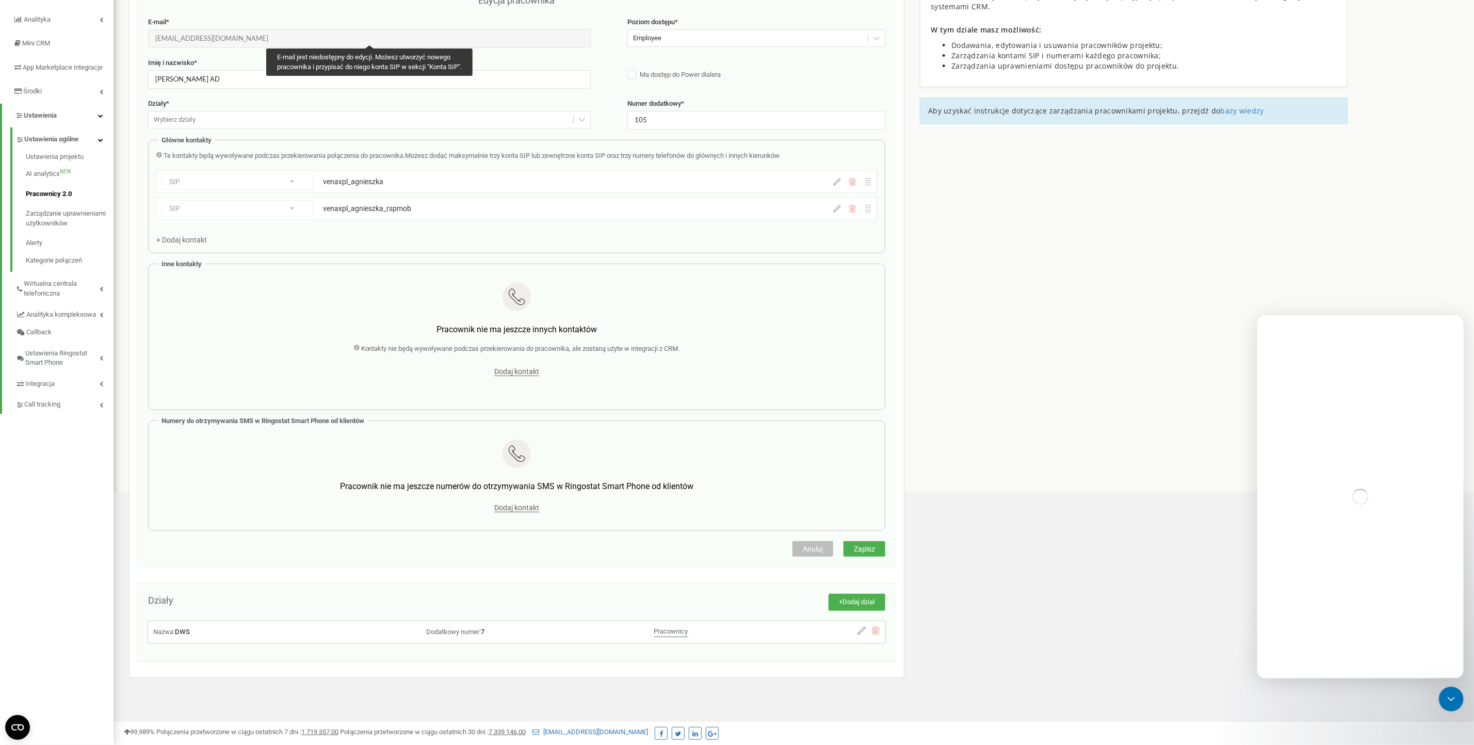
click at [1294, 504] on div "Komunikator Intercom" at bounding box center [1360, 496] width 206 height 363
click at [1448, 691] on icon "Zamknij komunikator Intercom" at bounding box center [1450, 697] width 12 height 12
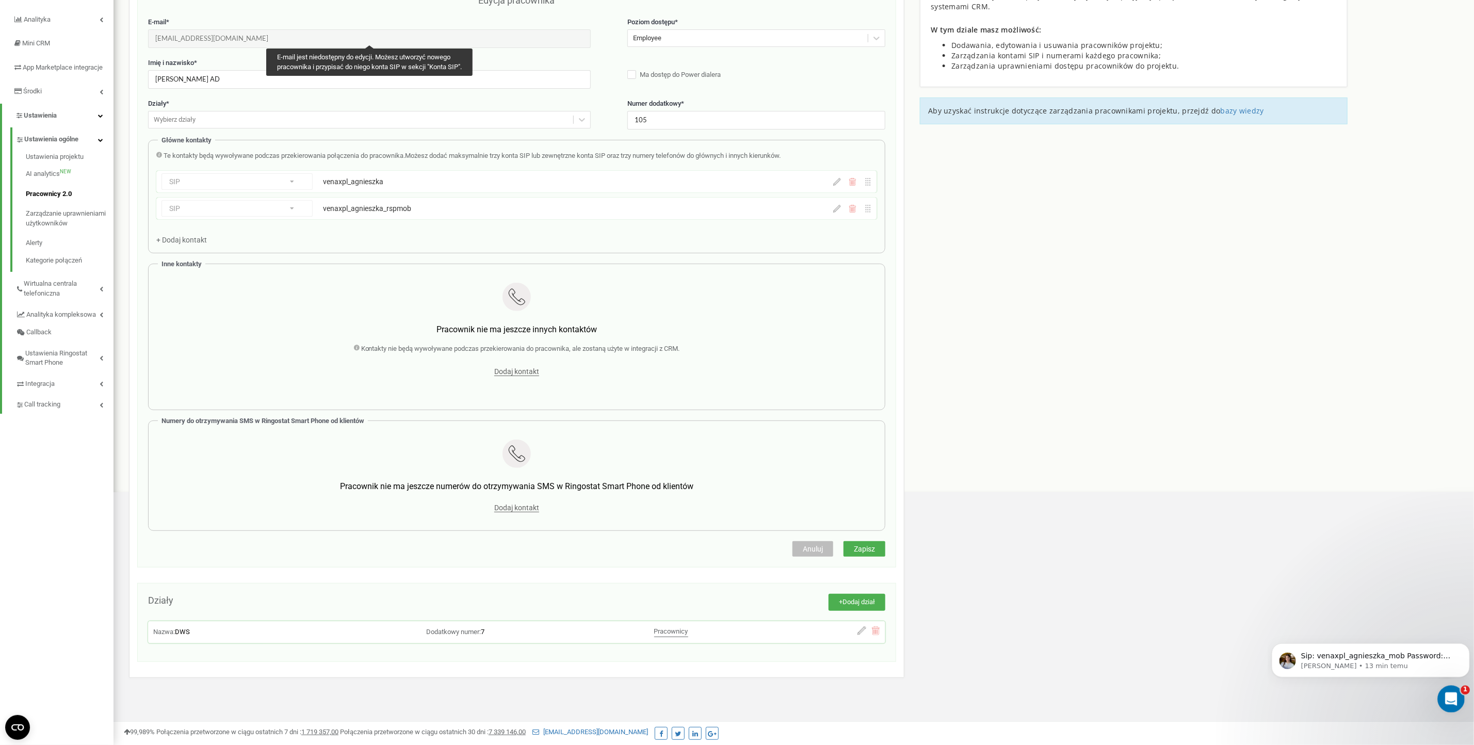
click at [1455, 699] on icon "Otwórz komunikator Intercom" at bounding box center [1450, 697] width 17 height 17
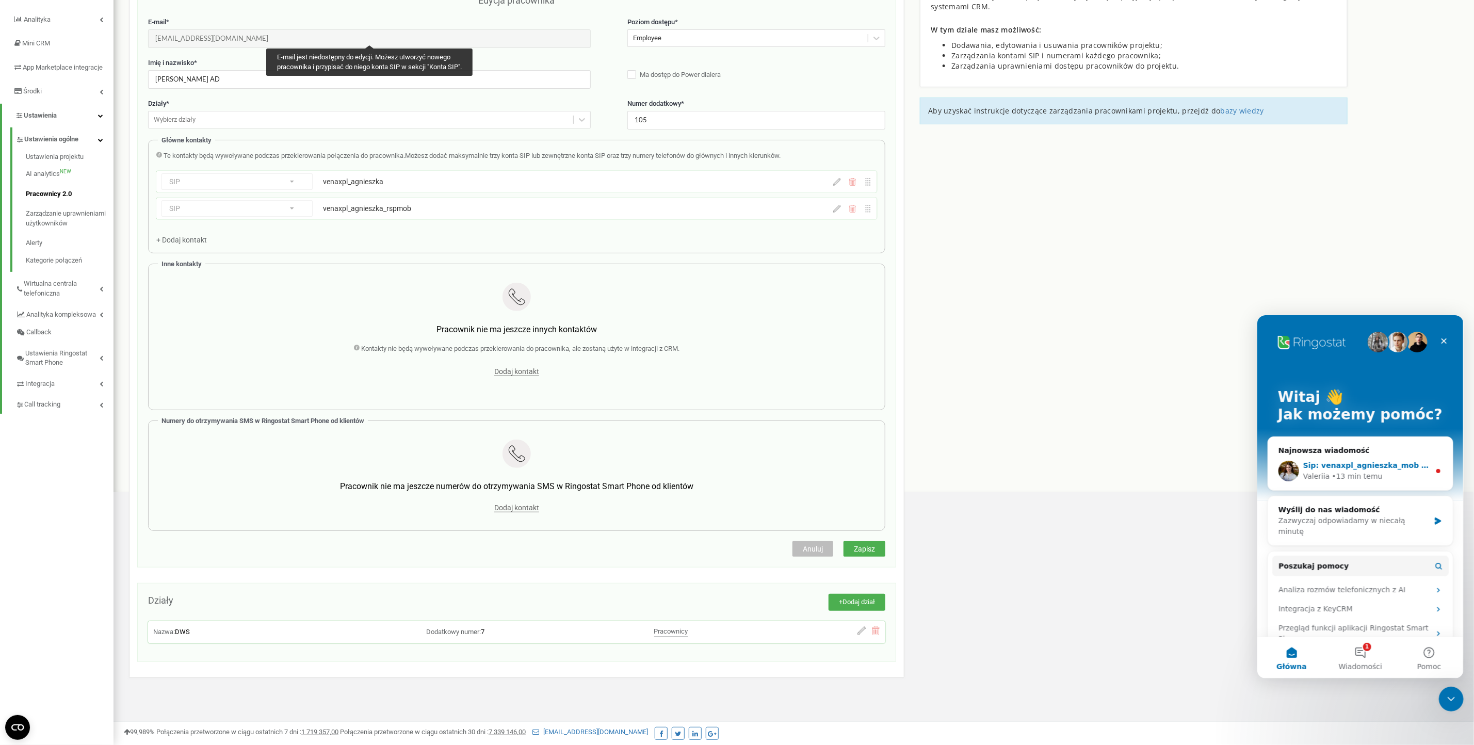
click at [1373, 477] on div "• 13 min temu" at bounding box center [1357, 476] width 51 height 11
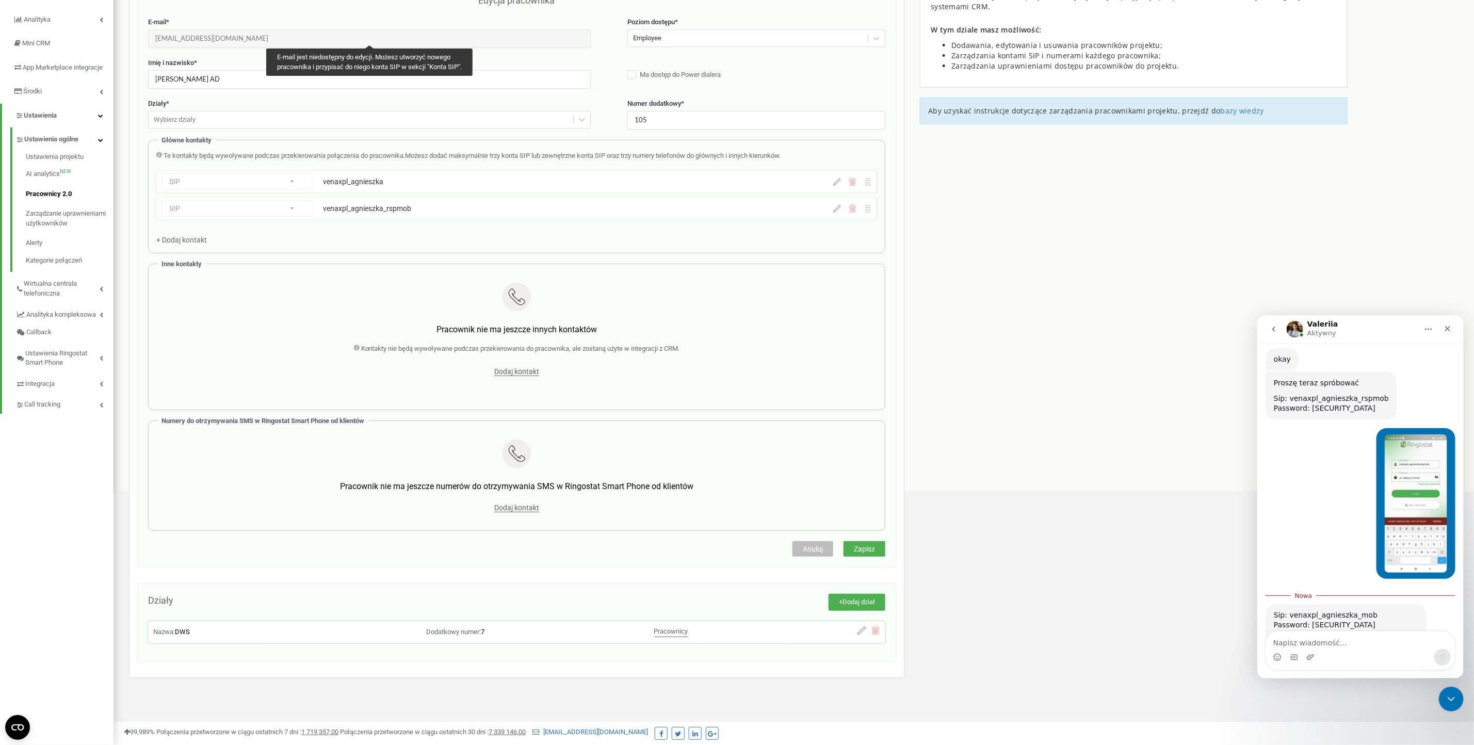
scroll to position [979, 0]
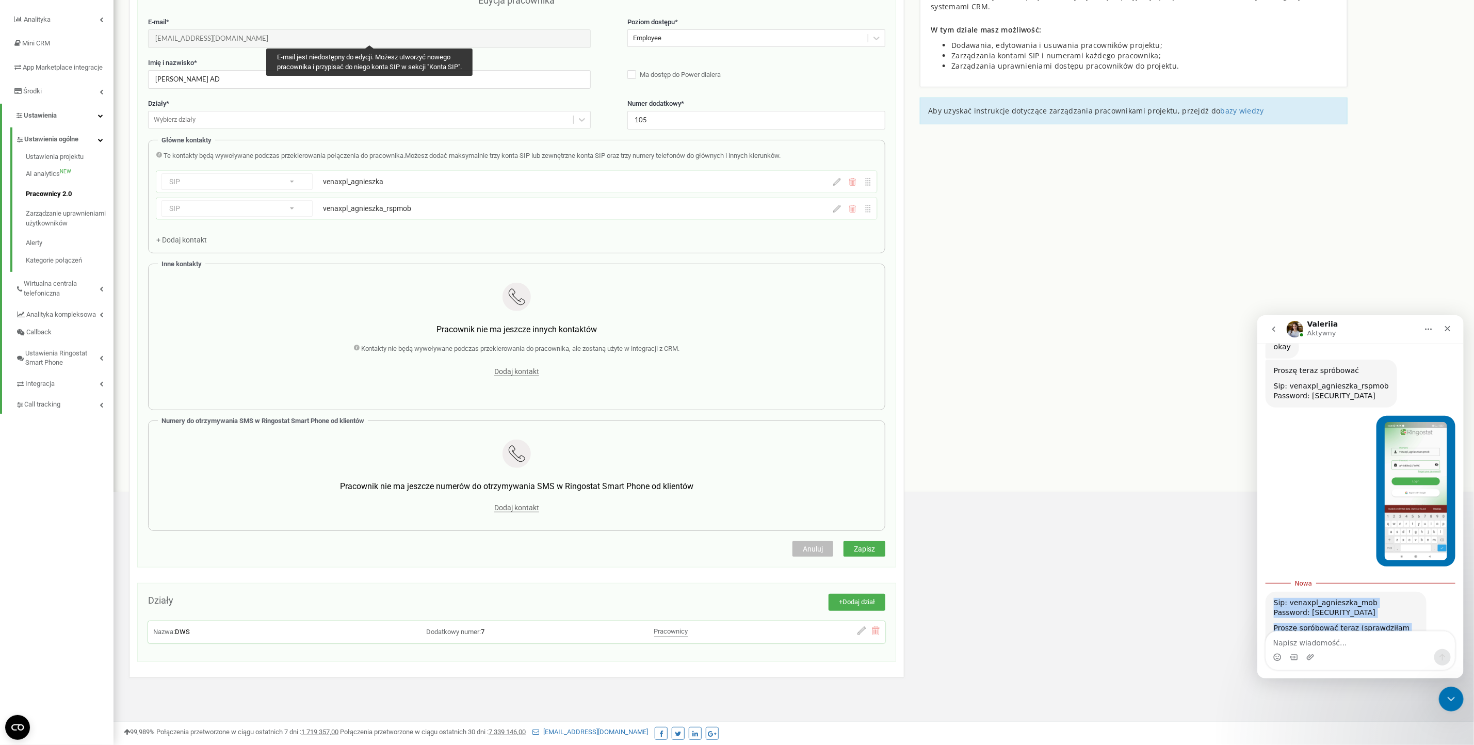
drag, startPoint x: 1402, startPoint y: 597, endPoint x: 1269, endPoint y: 559, distance: 138.4
click at [1269, 591] on div "Sip: venaxpl_agnieszka_mob Password: [SECURITY_DATA] Proszę spróbować teraz (sp…" at bounding box center [1345, 625] width 161 height 68
copy div "Sip: venaxpl_agnieszka_mob Password: [SECURITY_DATA] Proszę spróbować teraz (sp…"
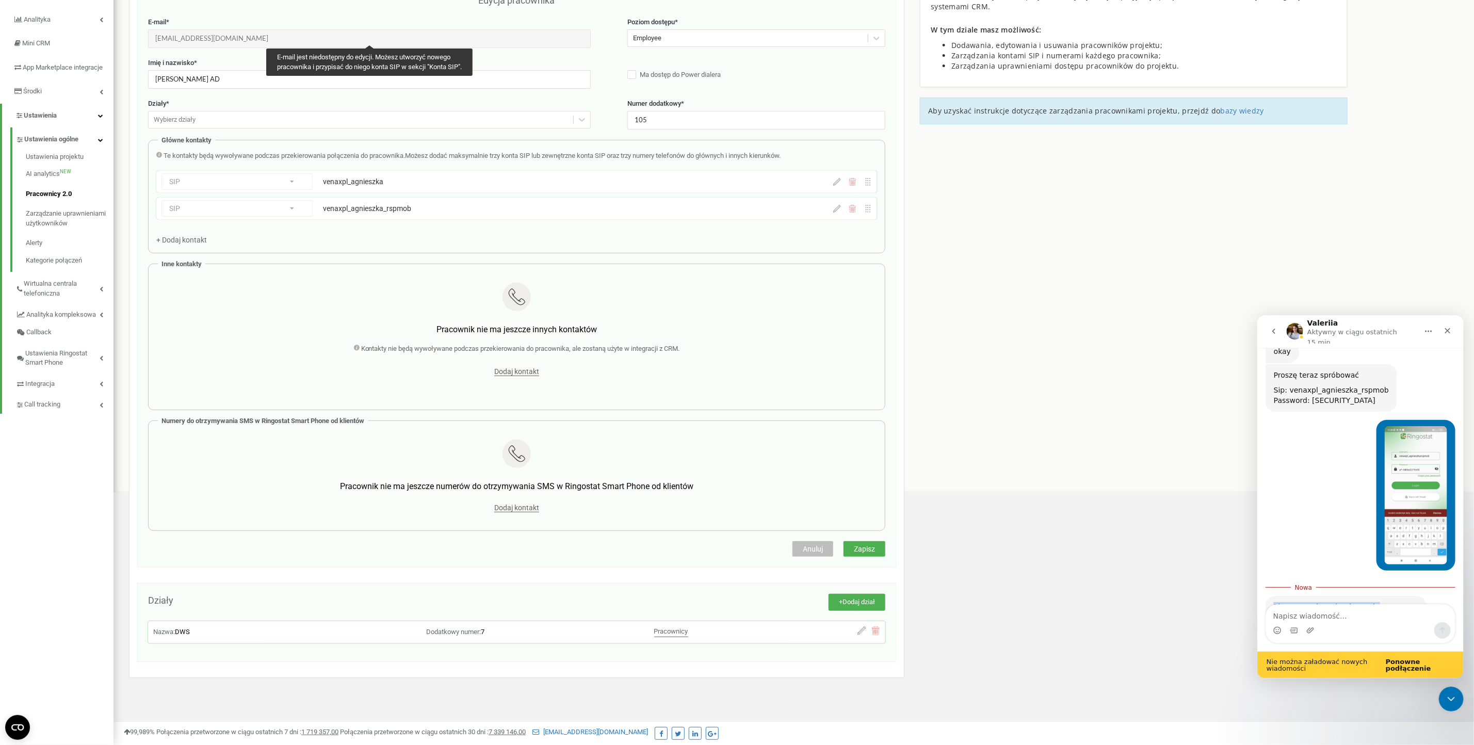
scroll to position [1005, 0]
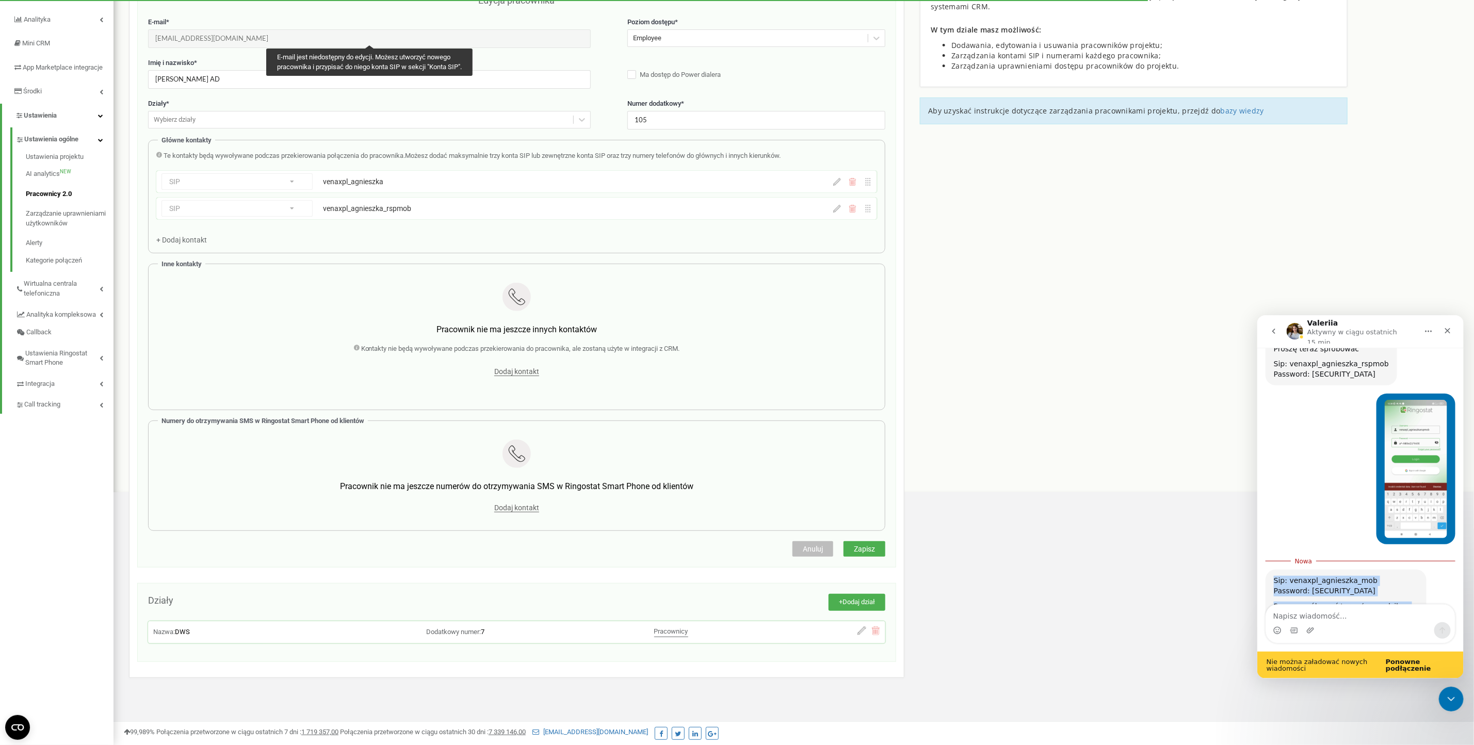
click at [1412, 668] on b "Ponowne podłączenie" at bounding box center [1408, 664] width 45 height 14
click at [1371, 583] on div "Sip: venaxpl_agnieszka_mob Password: [SECURITY_DATA] Proszę spróbować teraz (sp…" at bounding box center [1360, 614] width 190 height 91
drag, startPoint x: 1378, startPoint y: 542, endPoint x: 1308, endPoint y: 544, distance: 70.7
click at [1308, 586] on div "Password: [SECURITY_DATA]" at bounding box center [1346, 591] width 144 height 10
copy div "Y=B$ZhDUBTq_(N71"
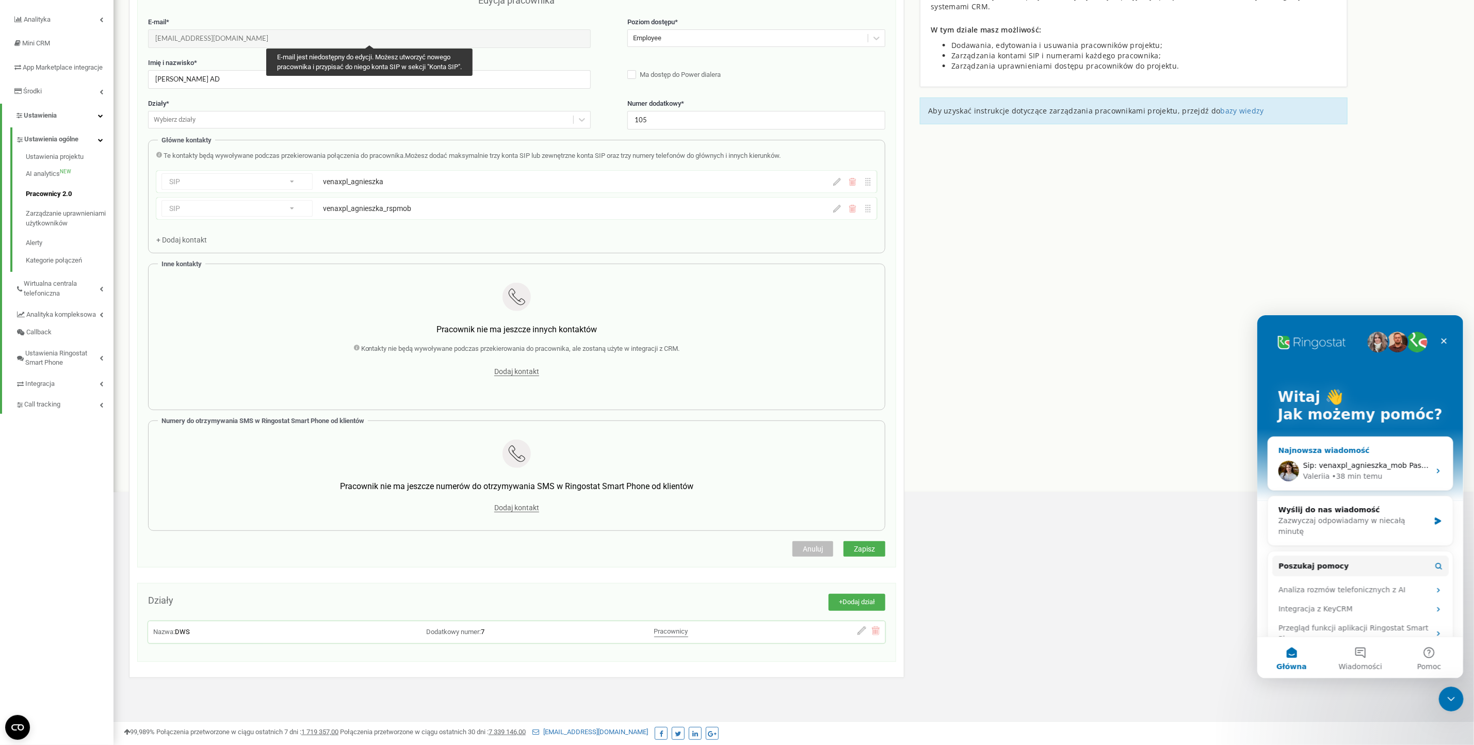
click at [1360, 484] on div "Sip: venaxpl_agnieszka_mob Password: [SECURITY_DATA] Proszę spróbować teraz (sp…" at bounding box center [1360, 471] width 185 height 38
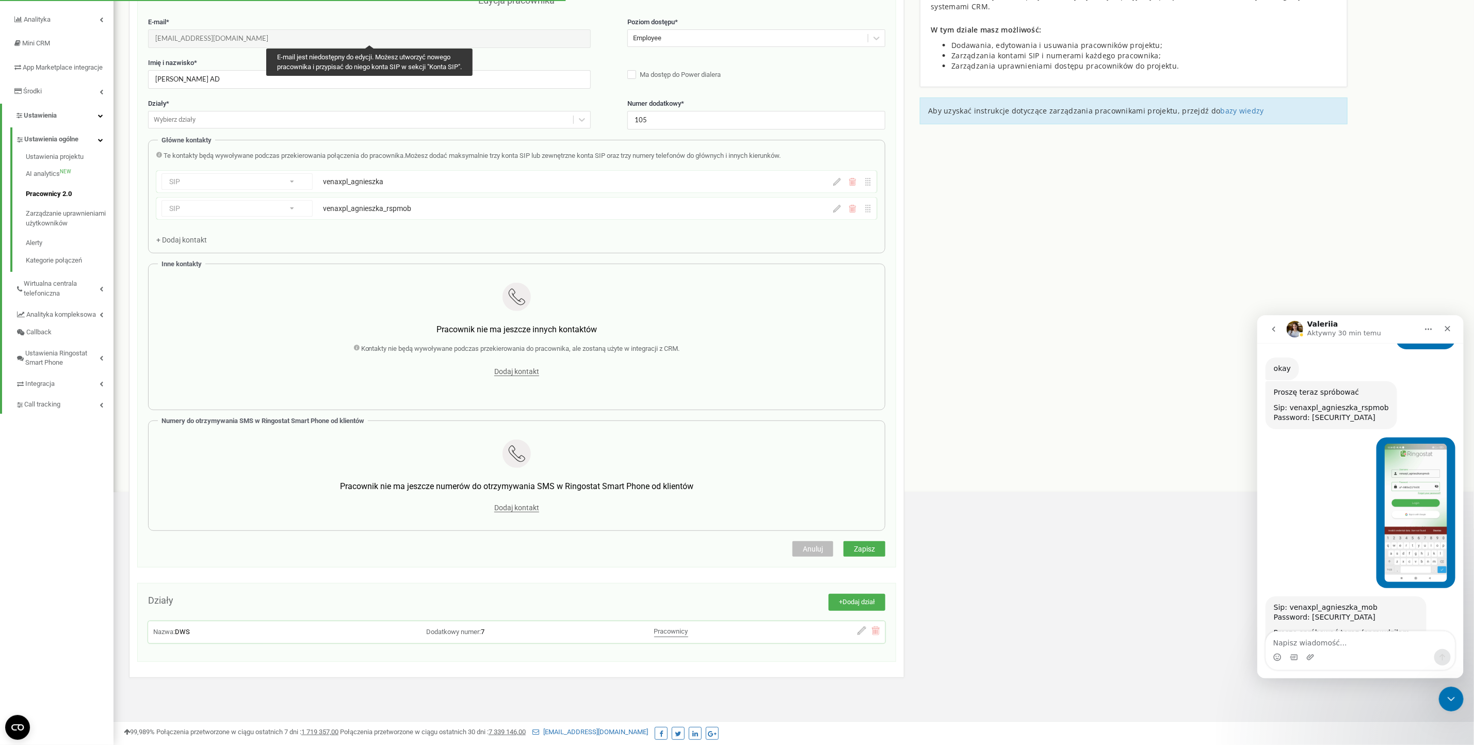
scroll to position [962, 0]
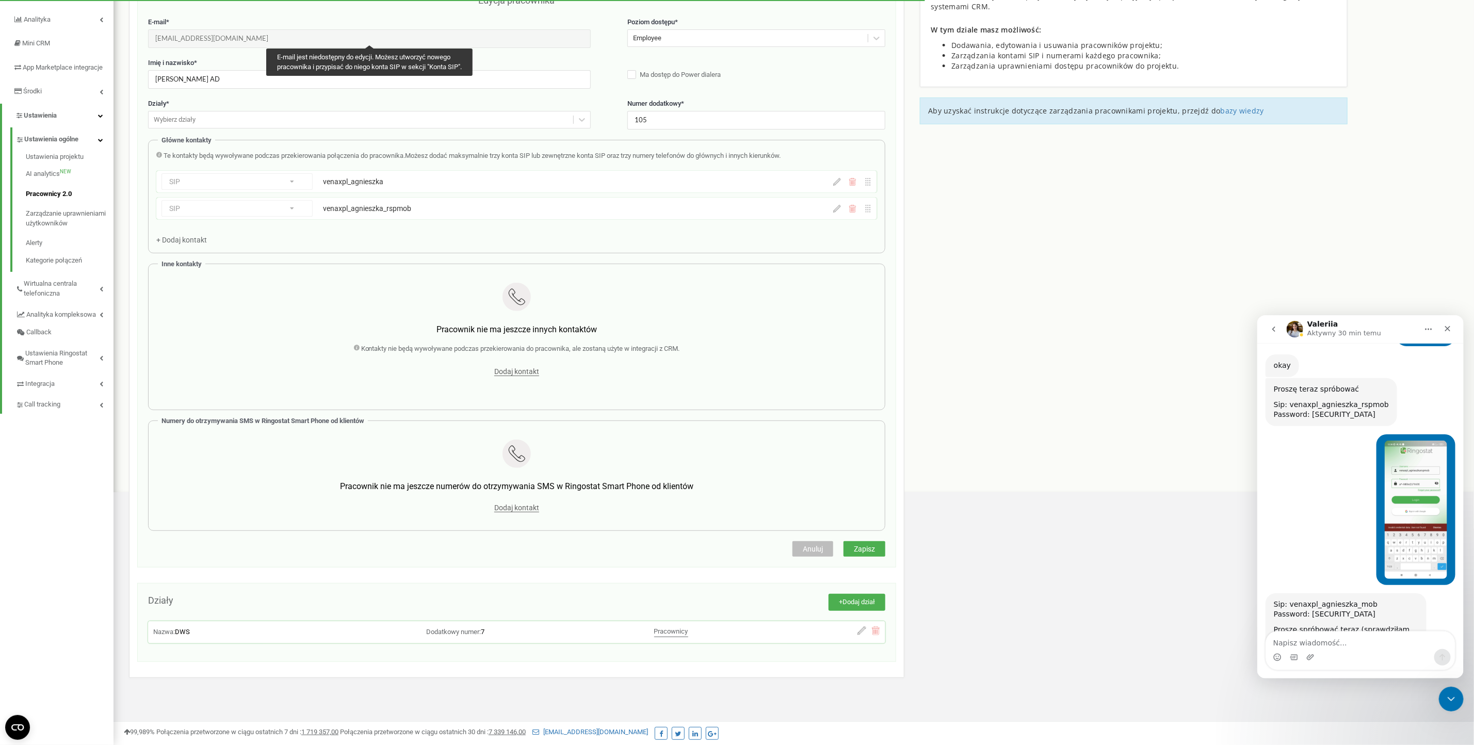
click at [1343, 640] on textarea "Napisz wiadomość..." at bounding box center [1360, 640] width 189 height 18
type textarea "m"
type textarea "niestety"
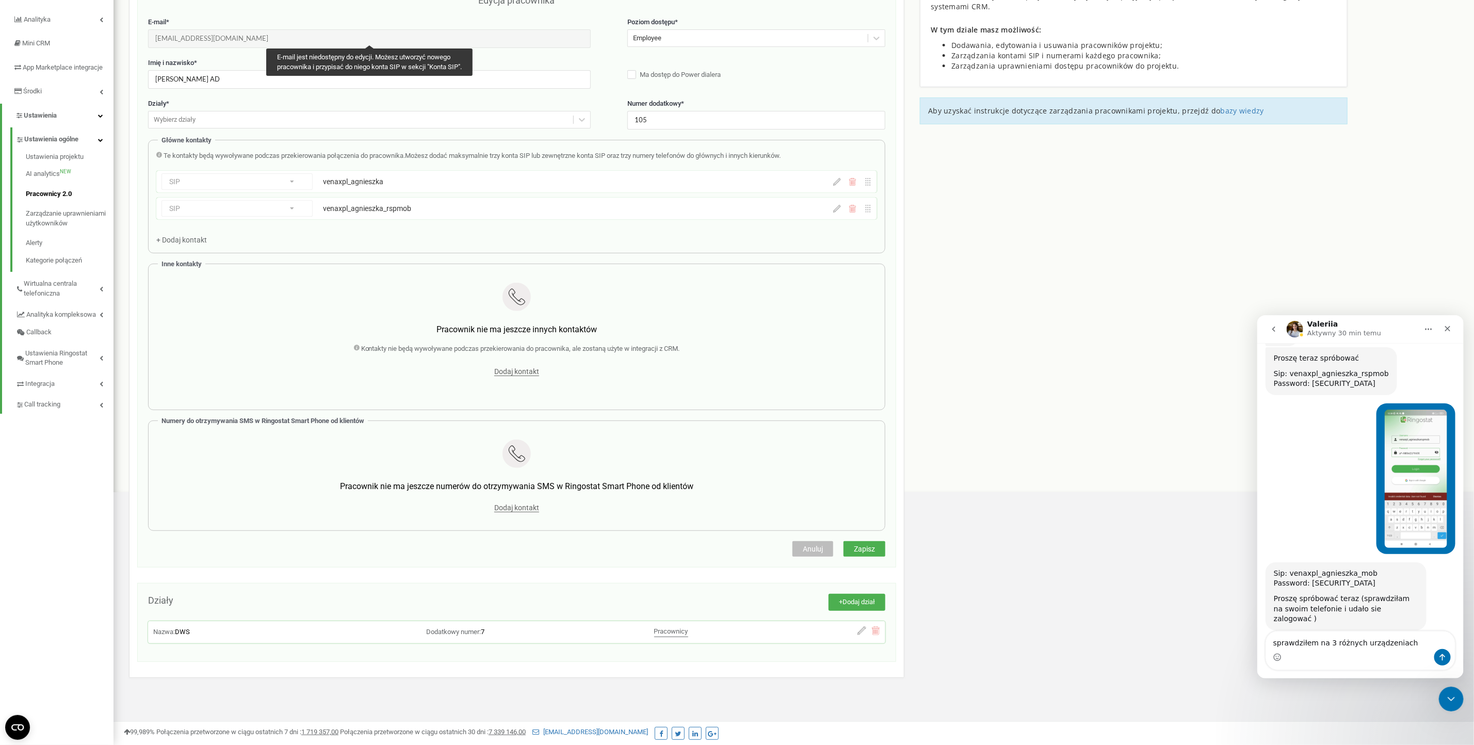
type textarea "sprawdziłem na 3 różnych urządzeniach"
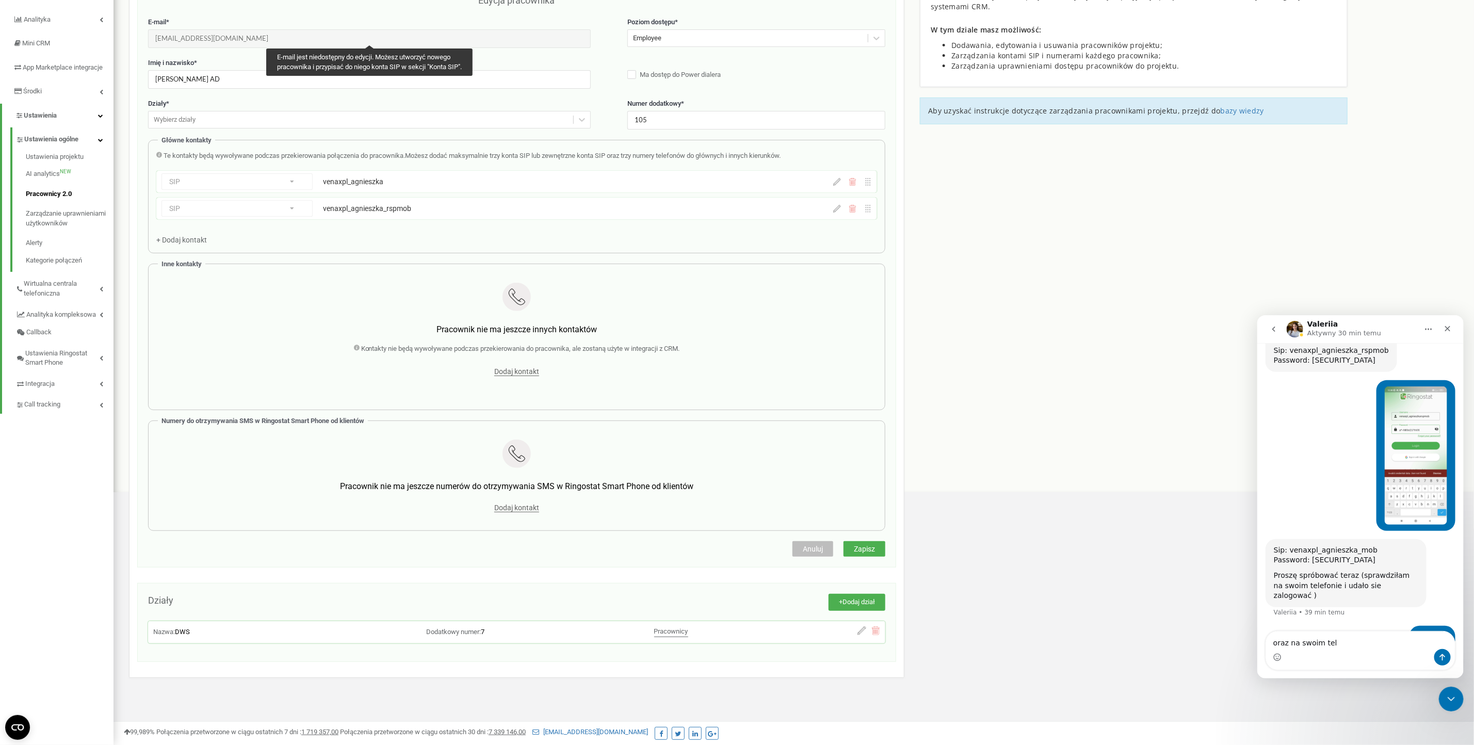
type textarea "oraz na swoim tel"
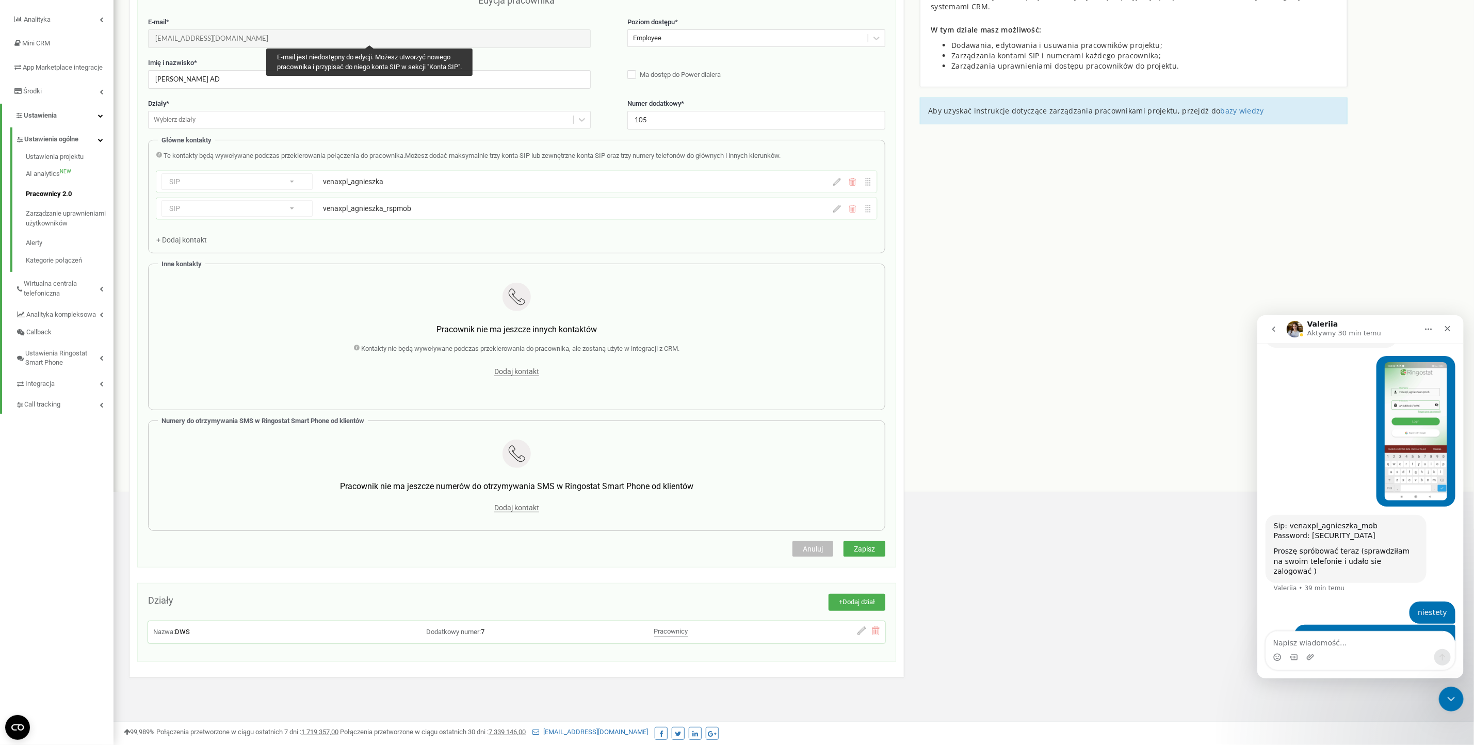
scroll to position [1039, 0]
type textarea "ten sam komunikat jest"
